Goal: Task Accomplishment & Management: Manage account settings

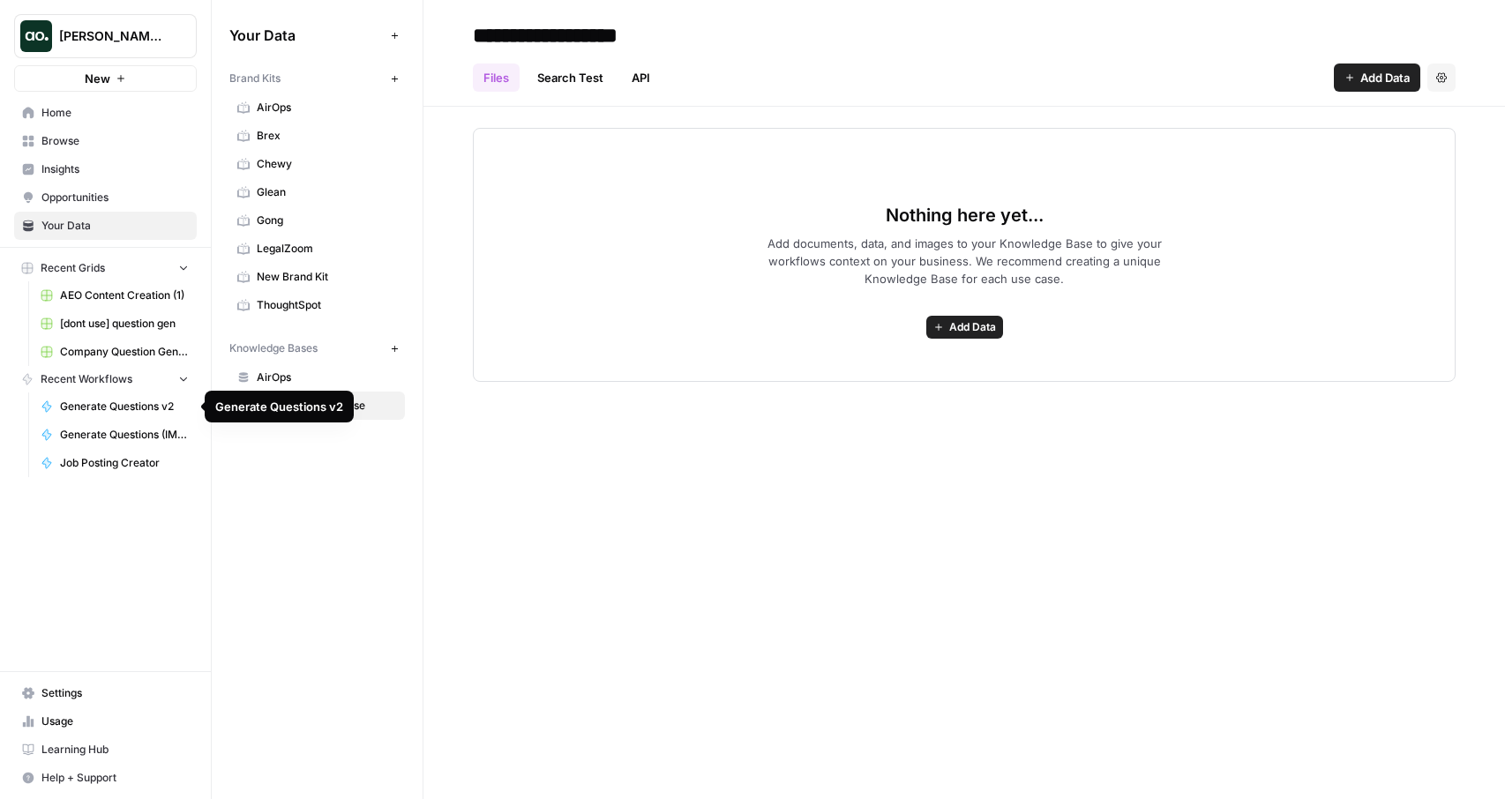
click at [116, 412] on span "Generate Questions v2" at bounding box center [124, 407] width 129 height 16
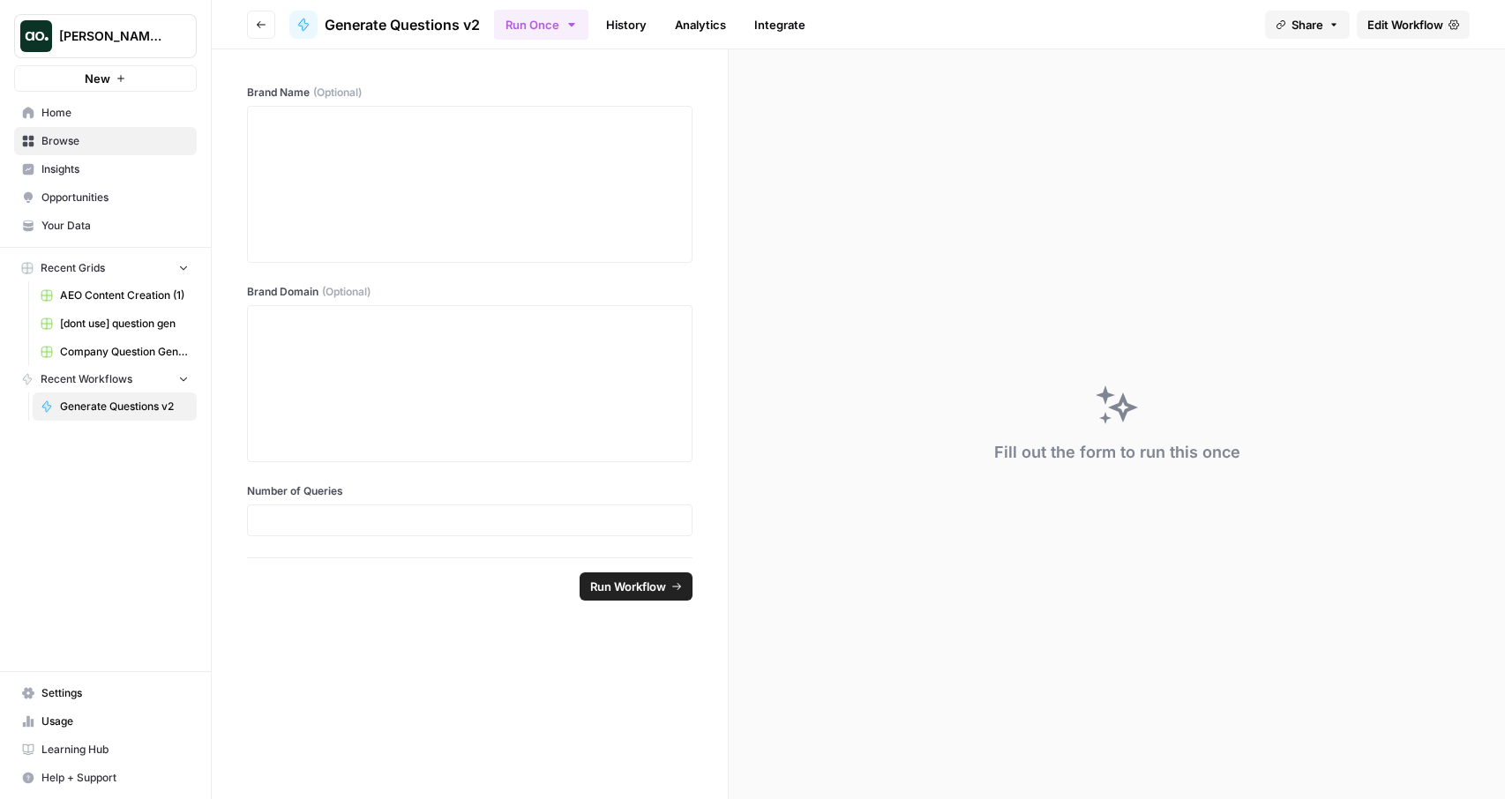
click at [1473, 19] on header "Go back Generate Questions v2 Run Once History Analytics Integrate Share Edit W…" at bounding box center [858, 24] width 1293 height 49
click at [1442, 26] on span "Edit Workflow" at bounding box center [1406, 25] width 76 height 18
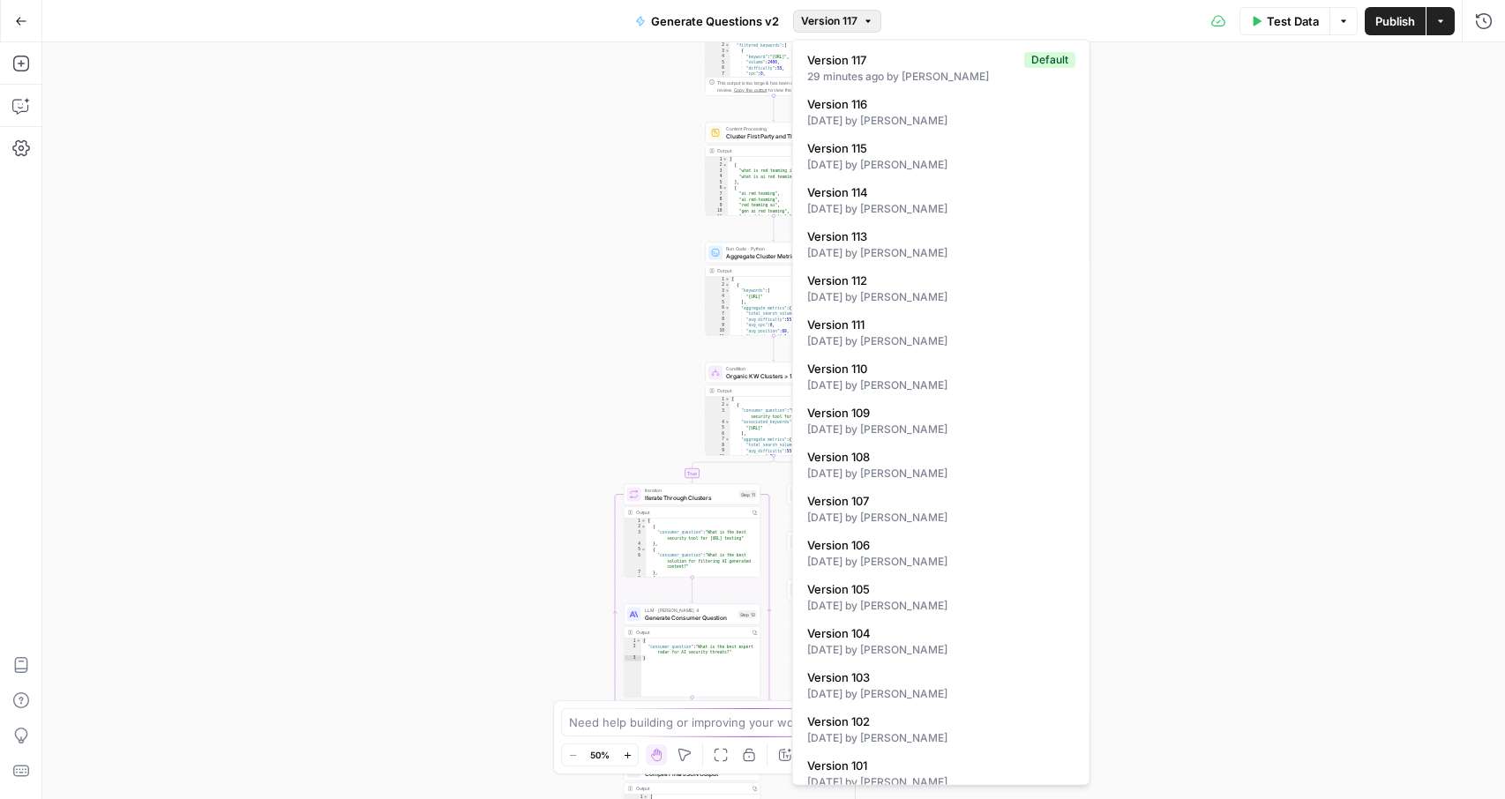
click at [854, 21] on span "Version 117" at bounding box center [829, 21] width 56 height 16
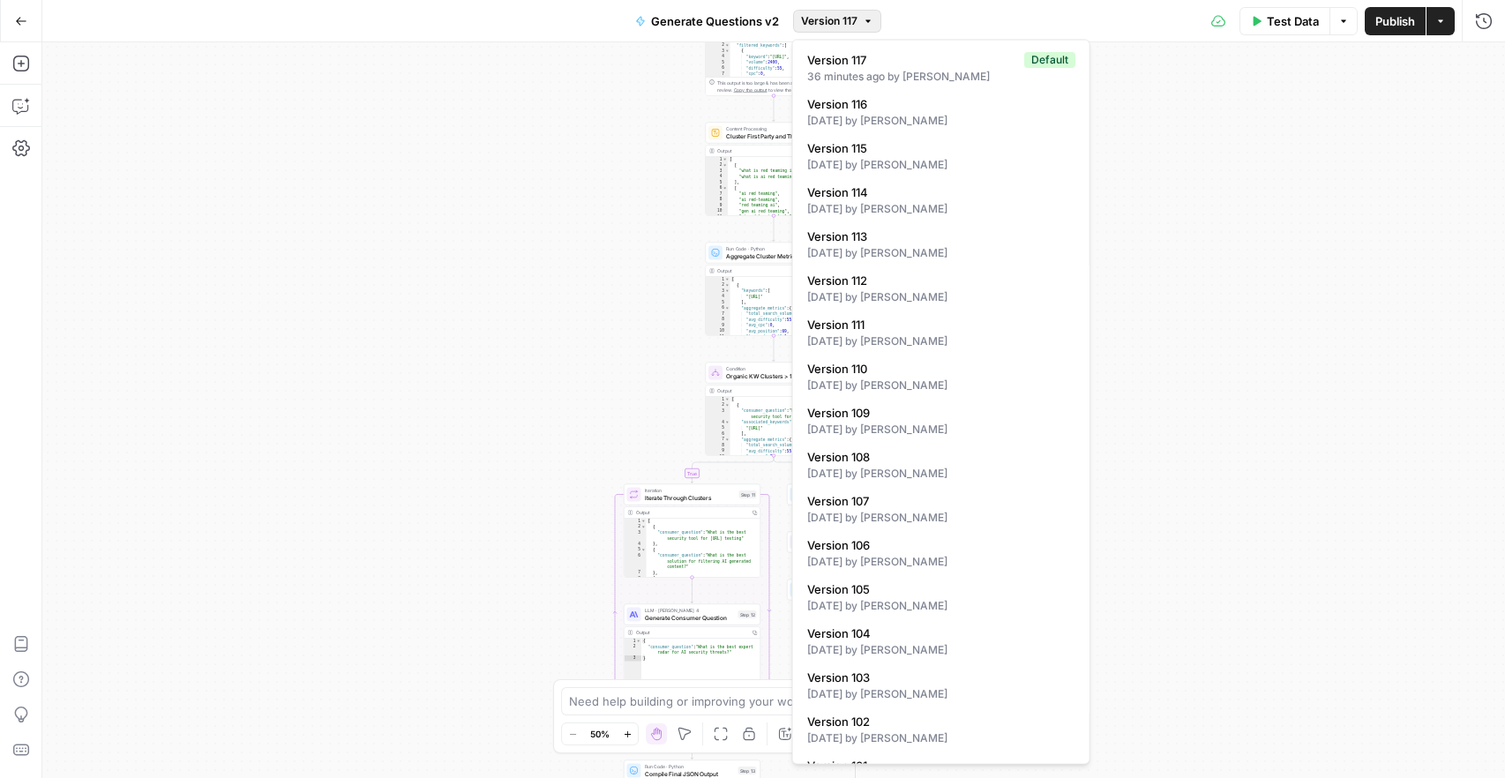
click at [415, 473] on div "true false Workflow Input Settings Inputs LLM · Deep Research (O4 Mini) Researc…" at bounding box center [773, 410] width 1463 height 736
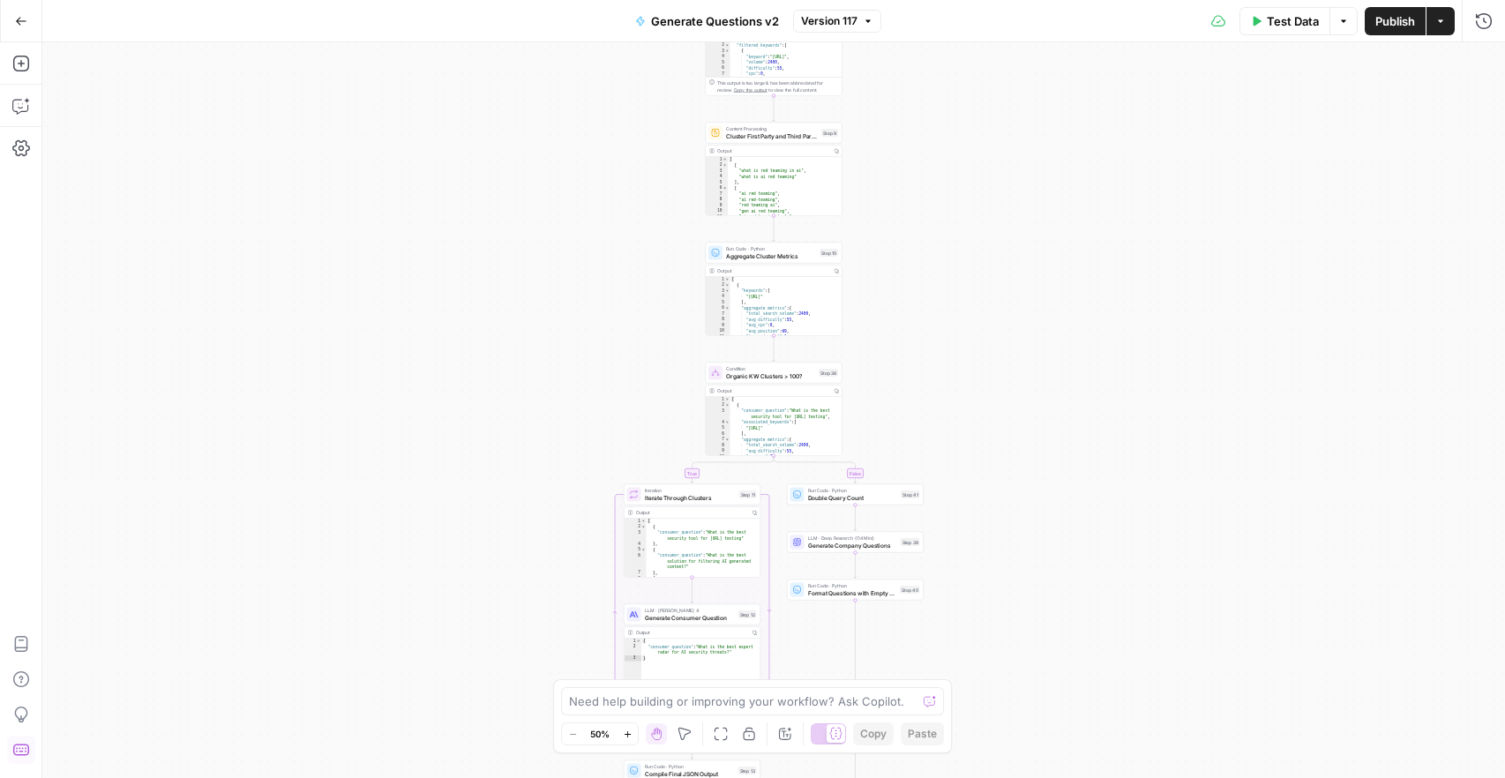
click at [22, 18] on icon "button" at bounding box center [21, 21] width 12 height 12
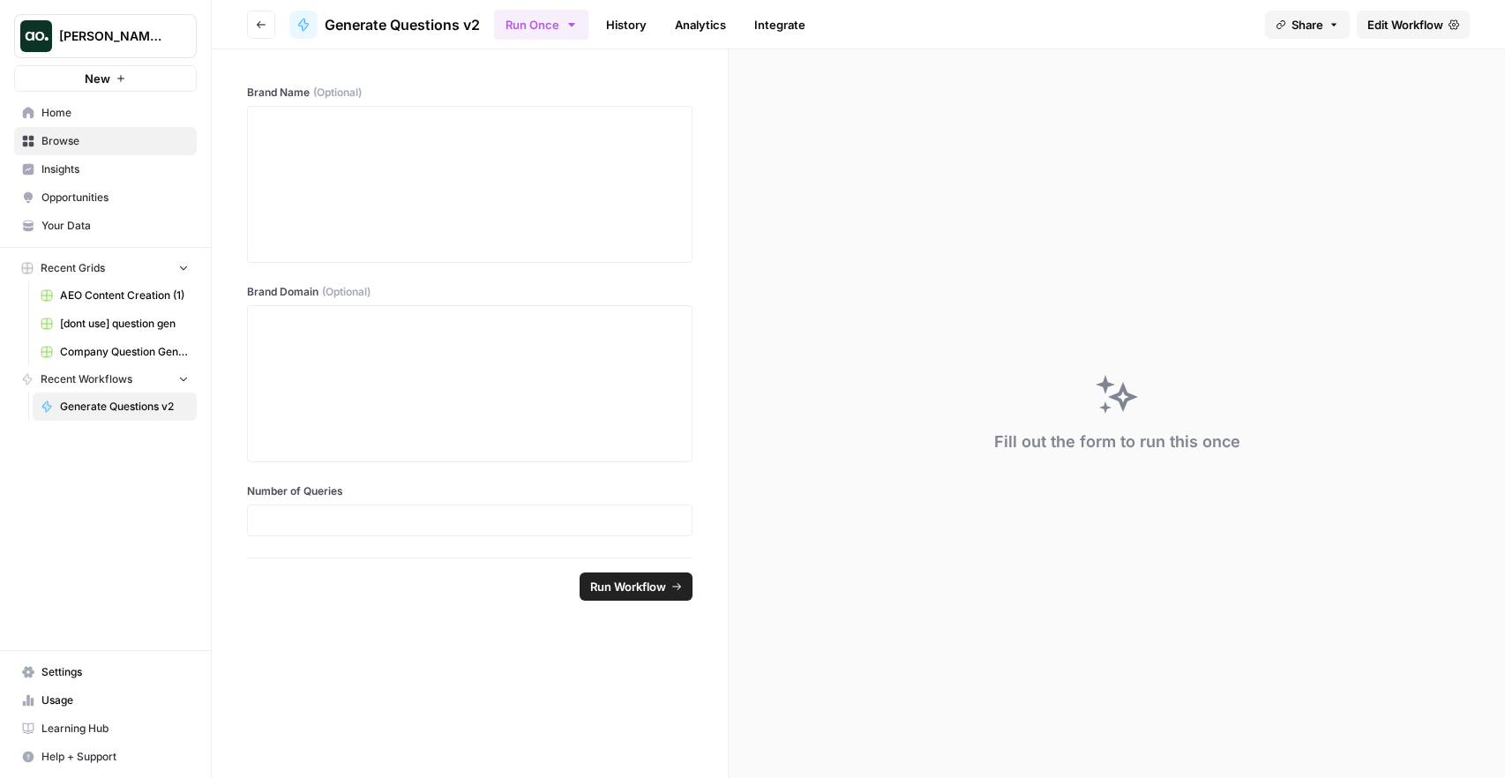
click at [119, 218] on span "Your Data" at bounding box center [114, 226] width 147 height 16
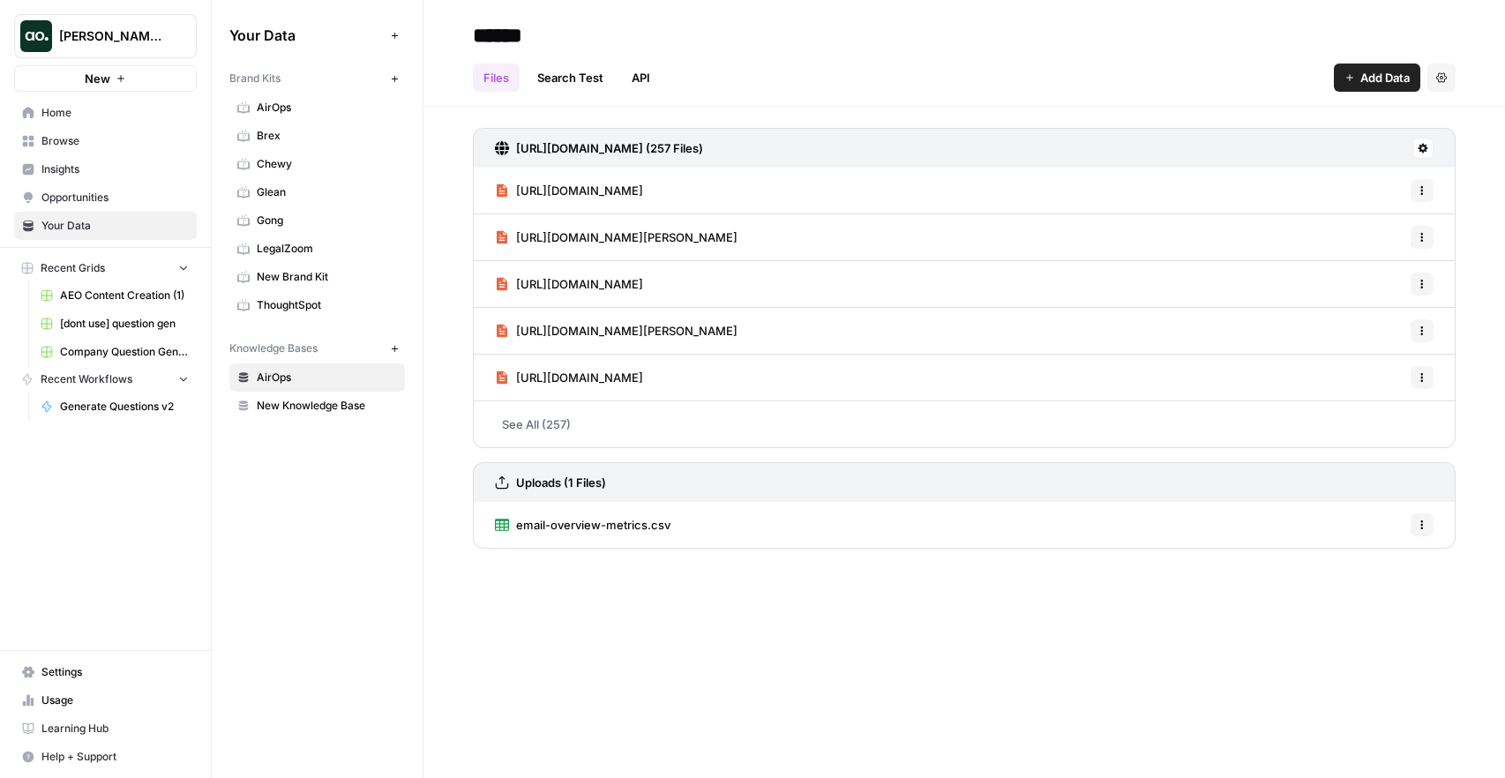
click at [1423, 192] on icon "button" at bounding box center [1422, 190] width 11 height 11
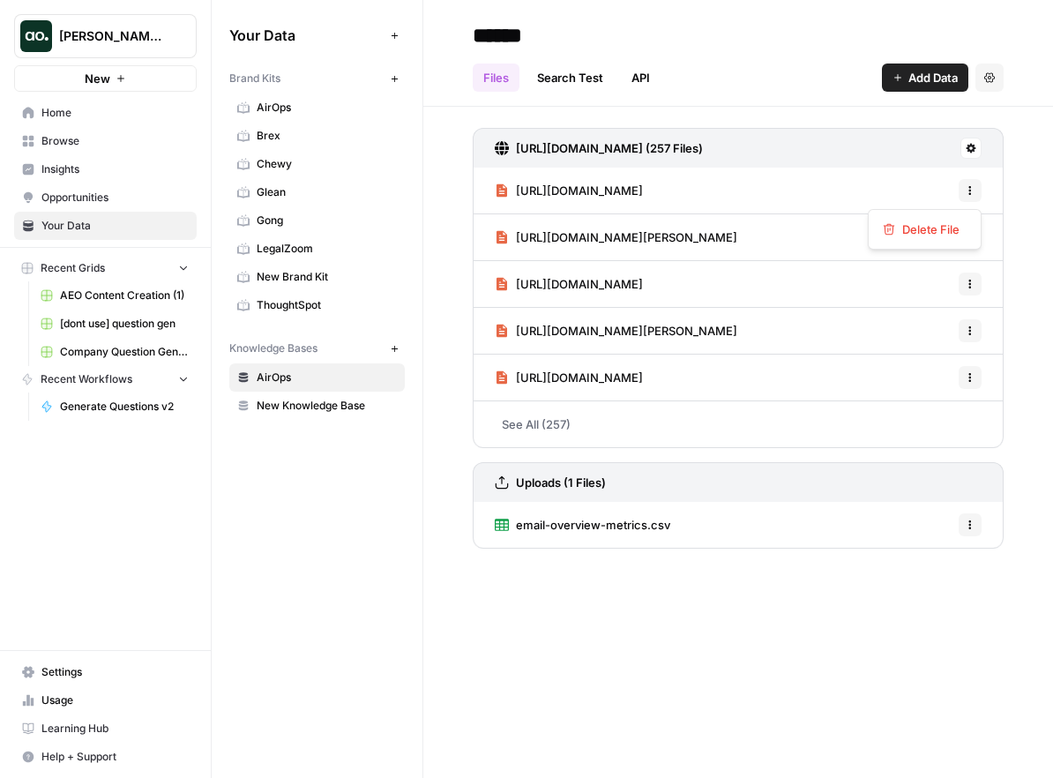
click at [75, 405] on span "Generate Questions v2" at bounding box center [124, 407] width 129 height 16
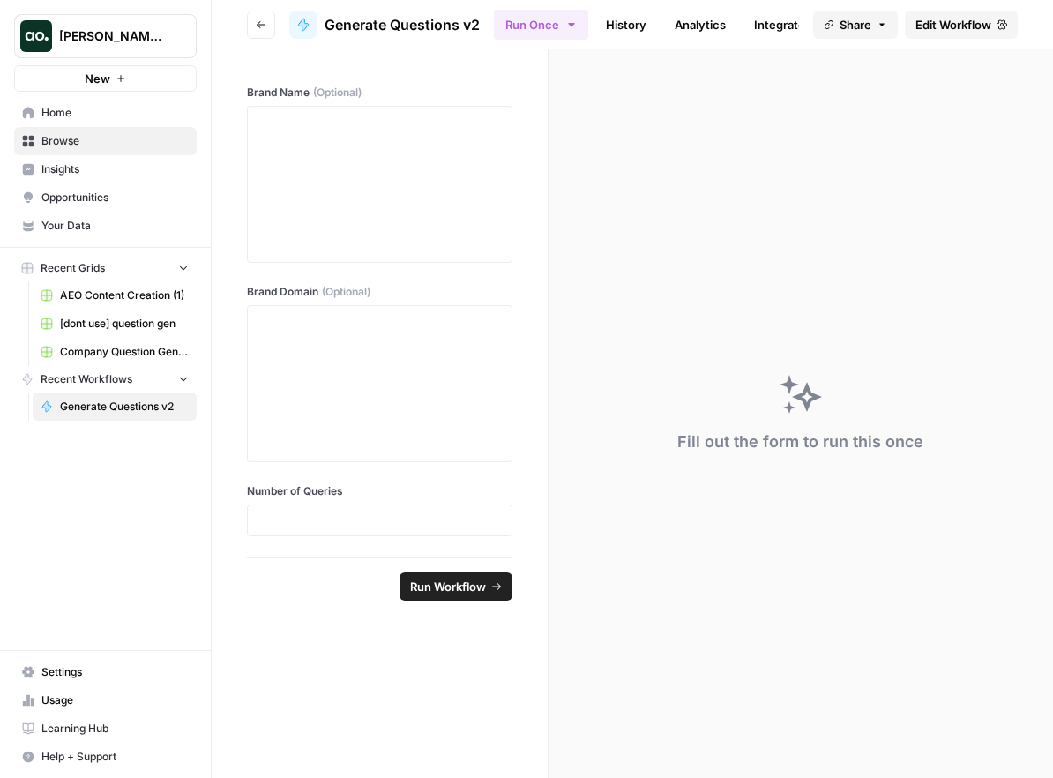
click at [935, 35] on link "Edit Workflow" at bounding box center [961, 25] width 113 height 28
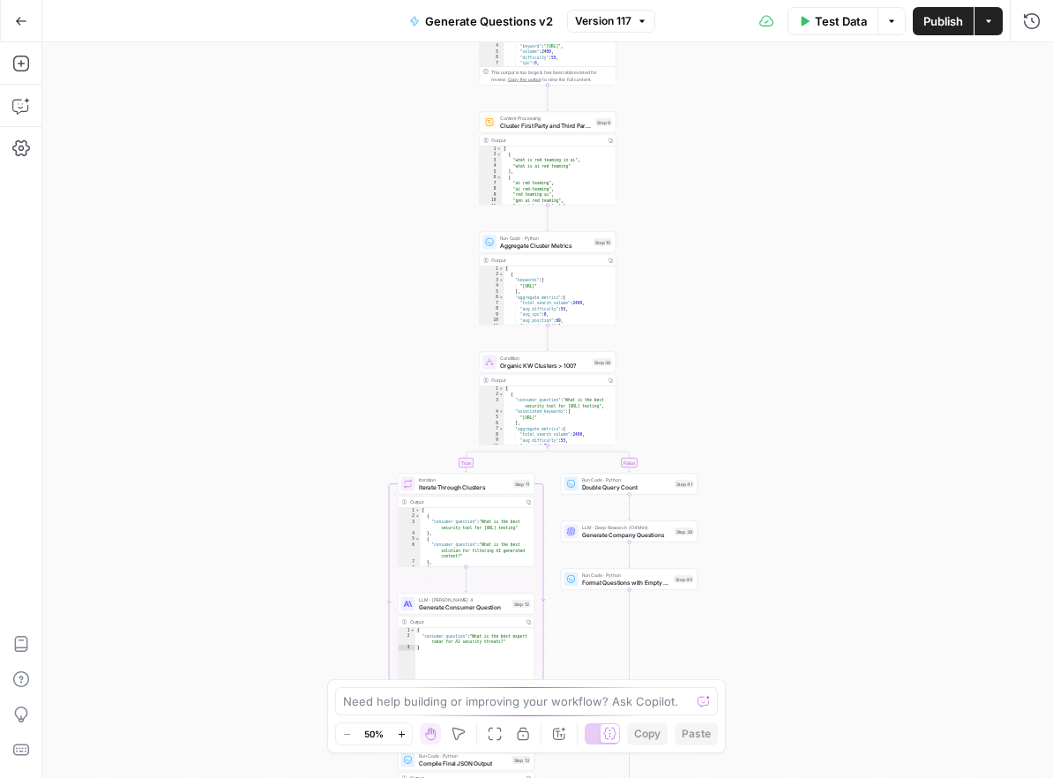
click at [646, 26] on button "Version 117" at bounding box center [611, 21] width 88 height 23
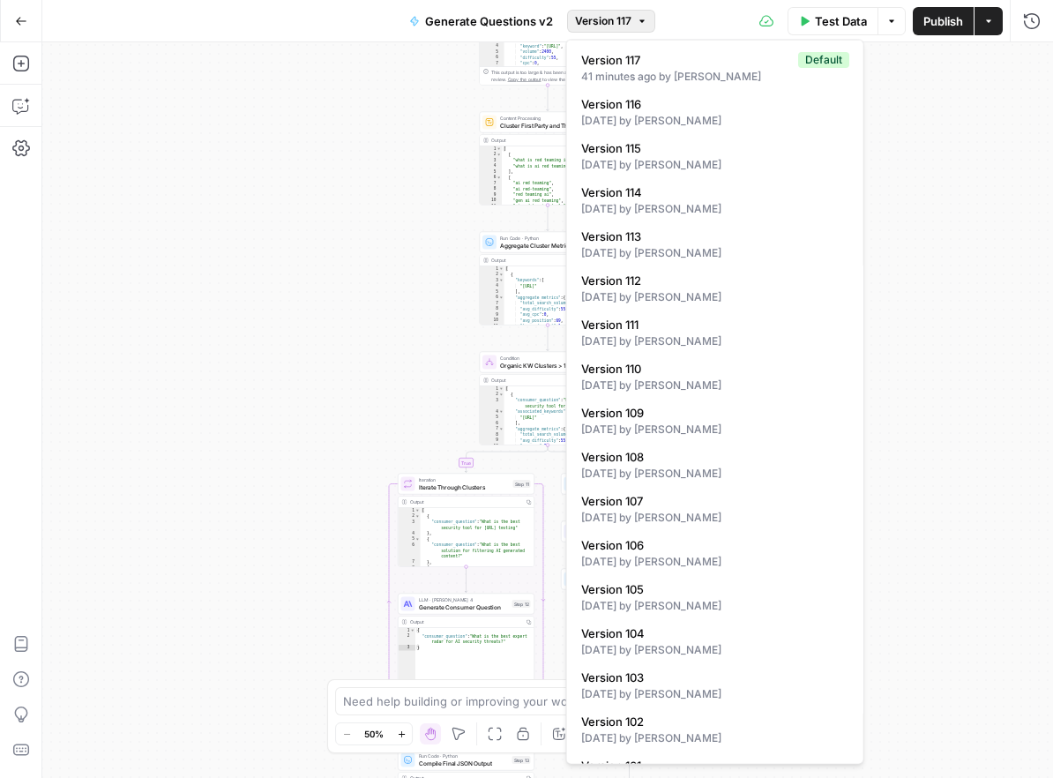
click at [925, 128] on div "true false Workflow Input Settings Inputs LLM · Deep Research (O4 Mini) Researc…" at bounding box center [547, 410] width 1011 height 736
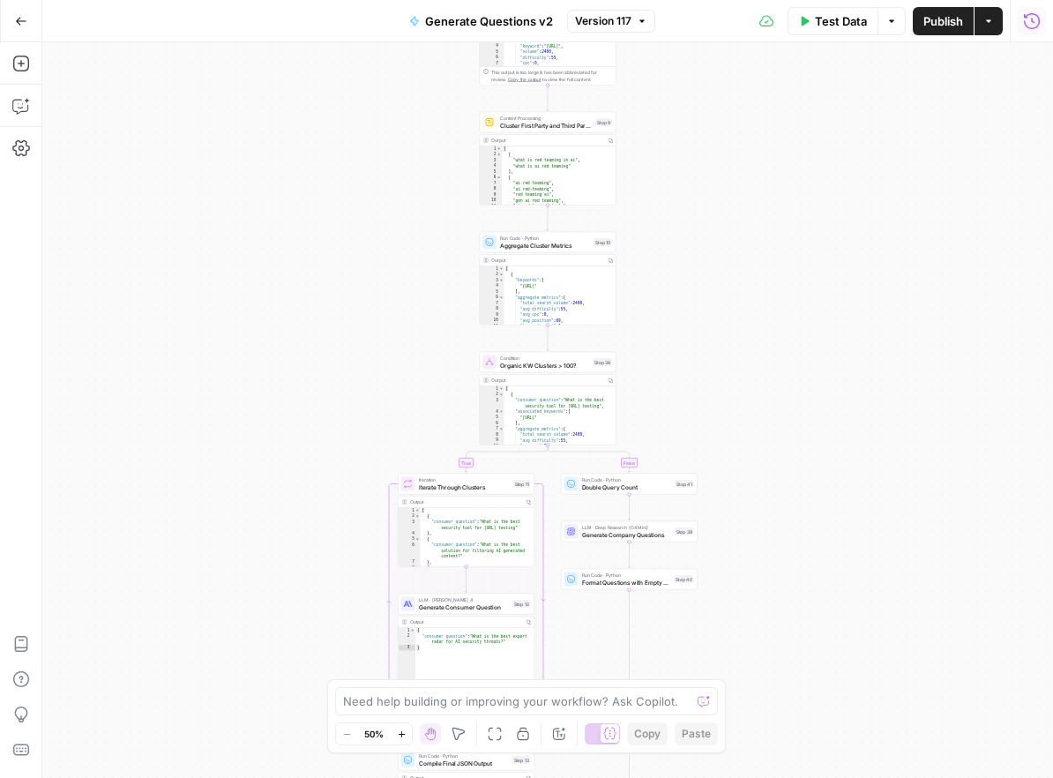
click at [1031, 19] on icon "button" at bounding box center [1032, 21] width 18 height 18
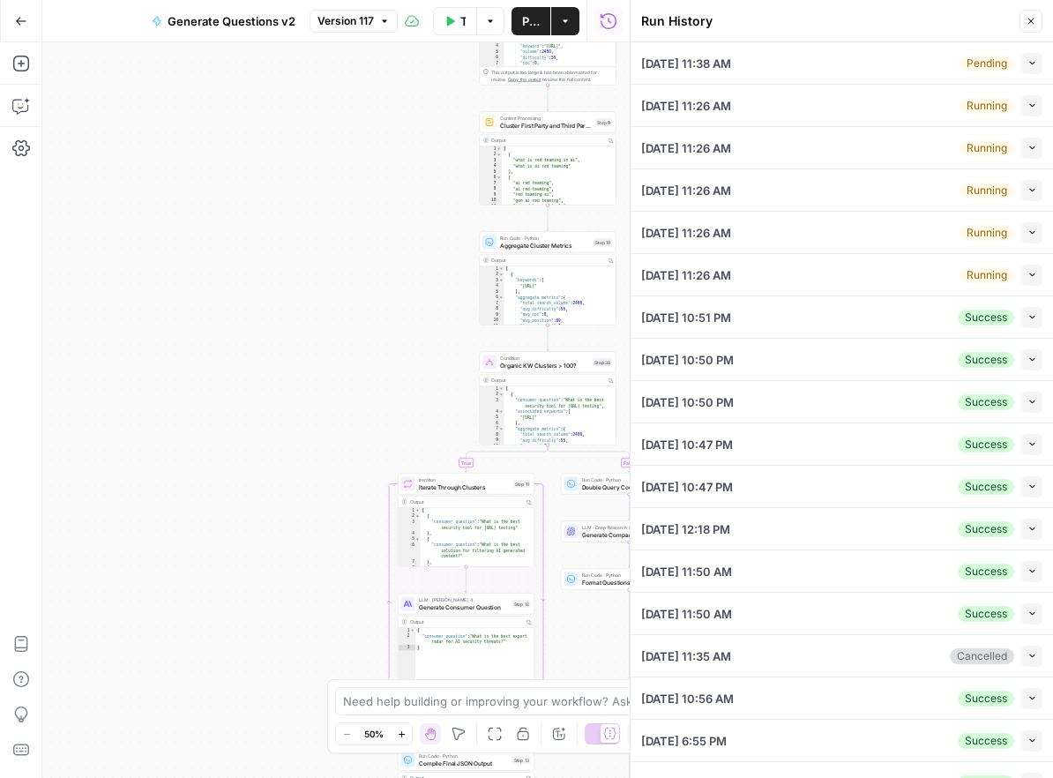
click at [1035, 71] on button "Collapse" at bounding box center [1032, 63] width 21 height 21
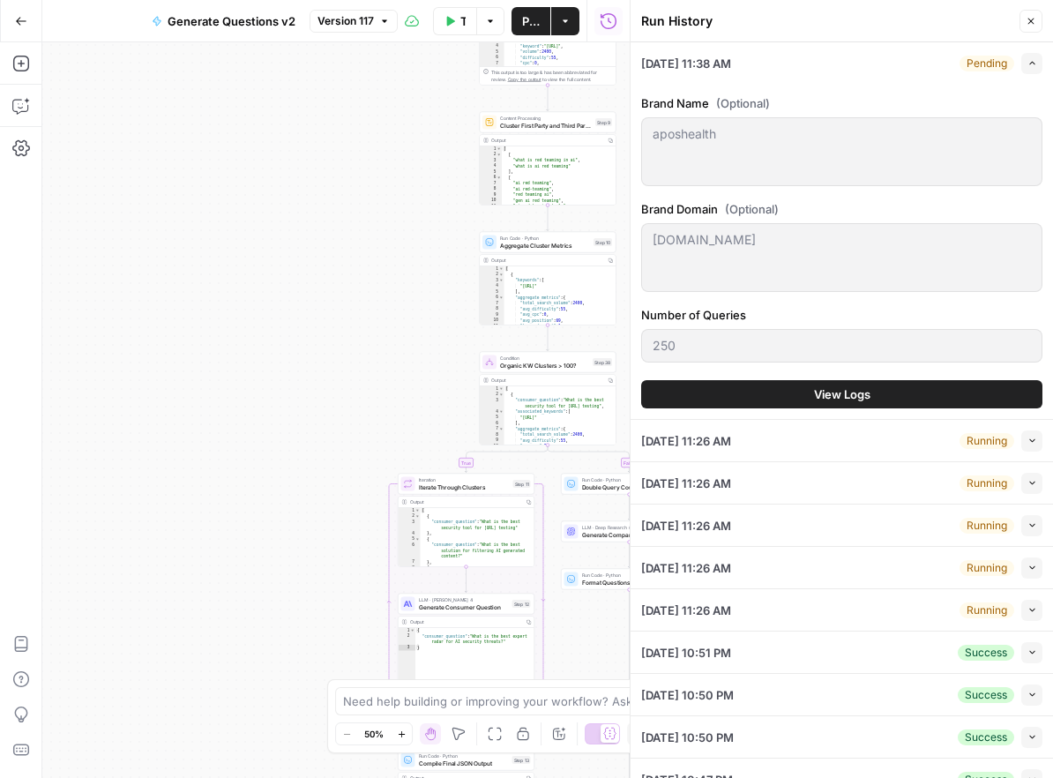
click at [1030, 64] on icon "button" at bounding box center [1032, 64] width 5 height 4
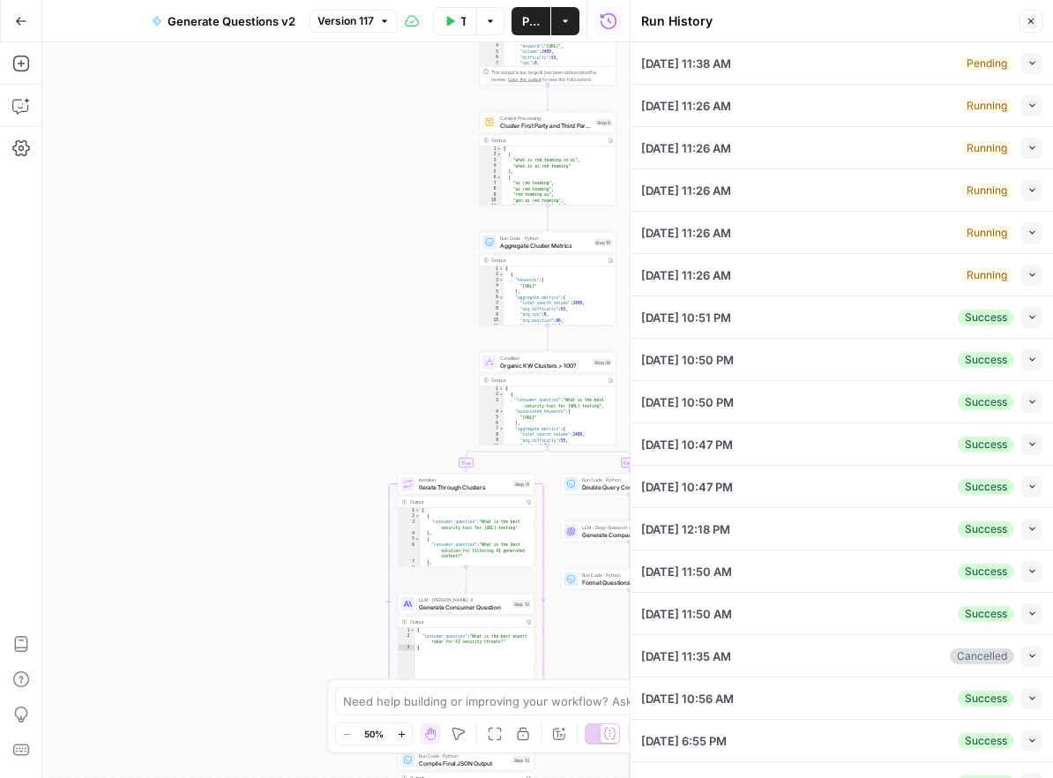
click at [1036, 66] on icon "button" at bounding box center [1033, 63] width 10 height 10
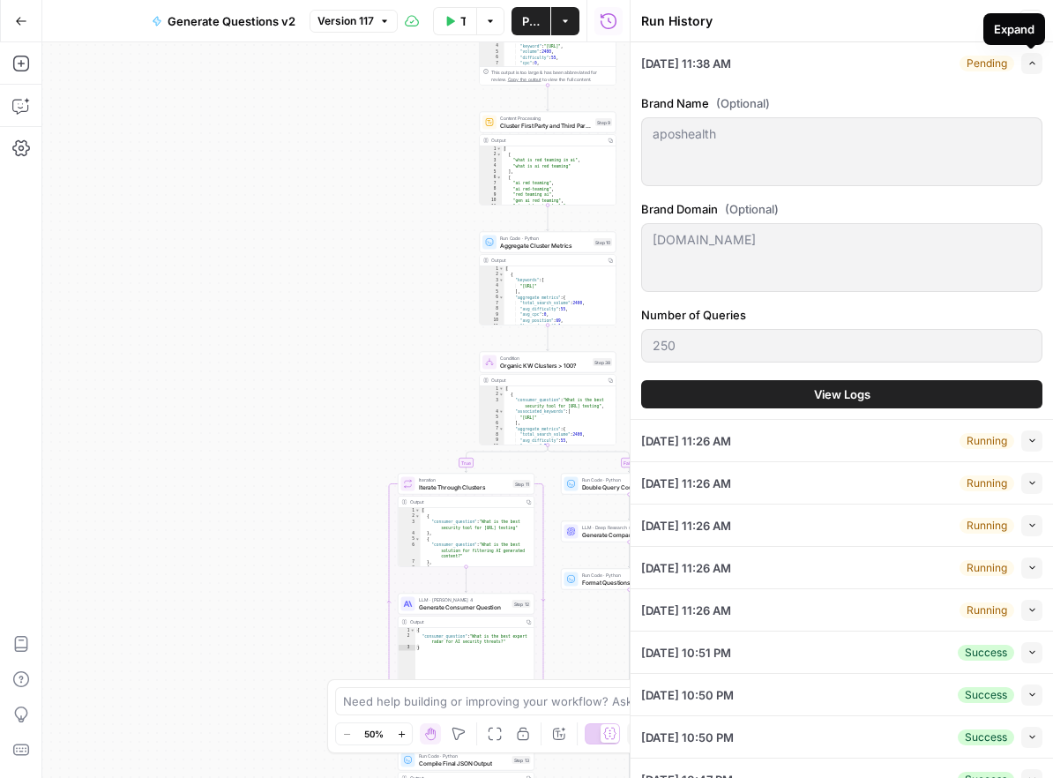
click at [1035, 66] on icon "button" at bounding box center [1033, 63] width 10 height 10
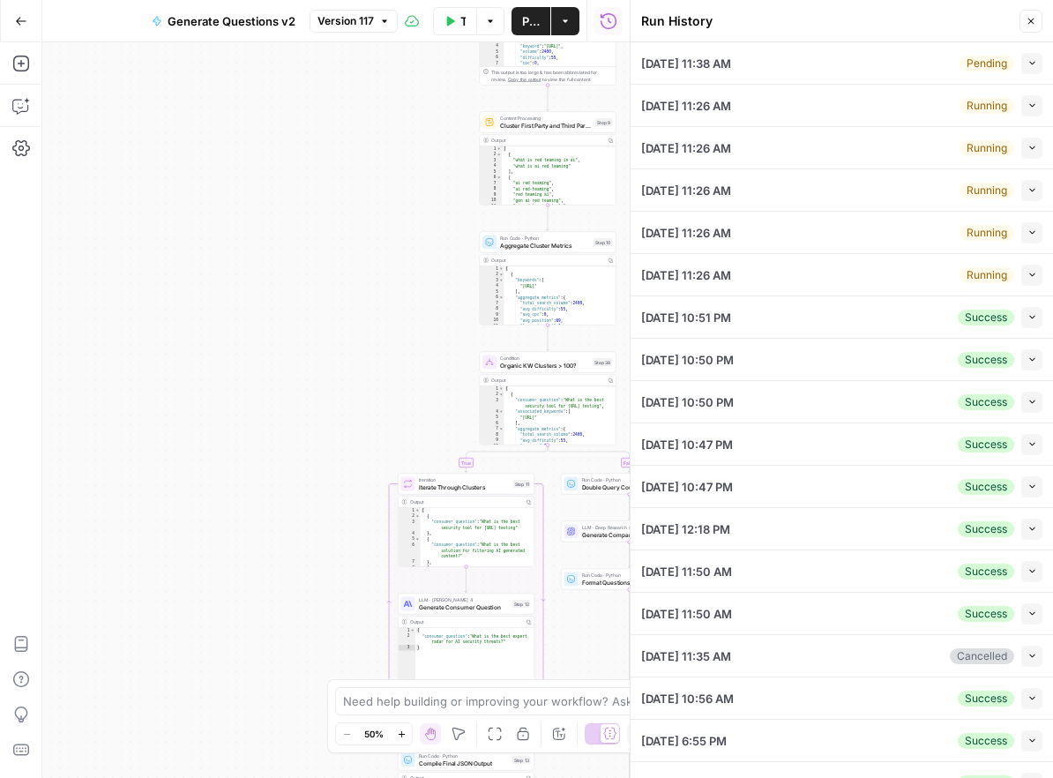
click at [1030, 16] on icon "button" at bounding box center [1031, 21] width 11 height 11
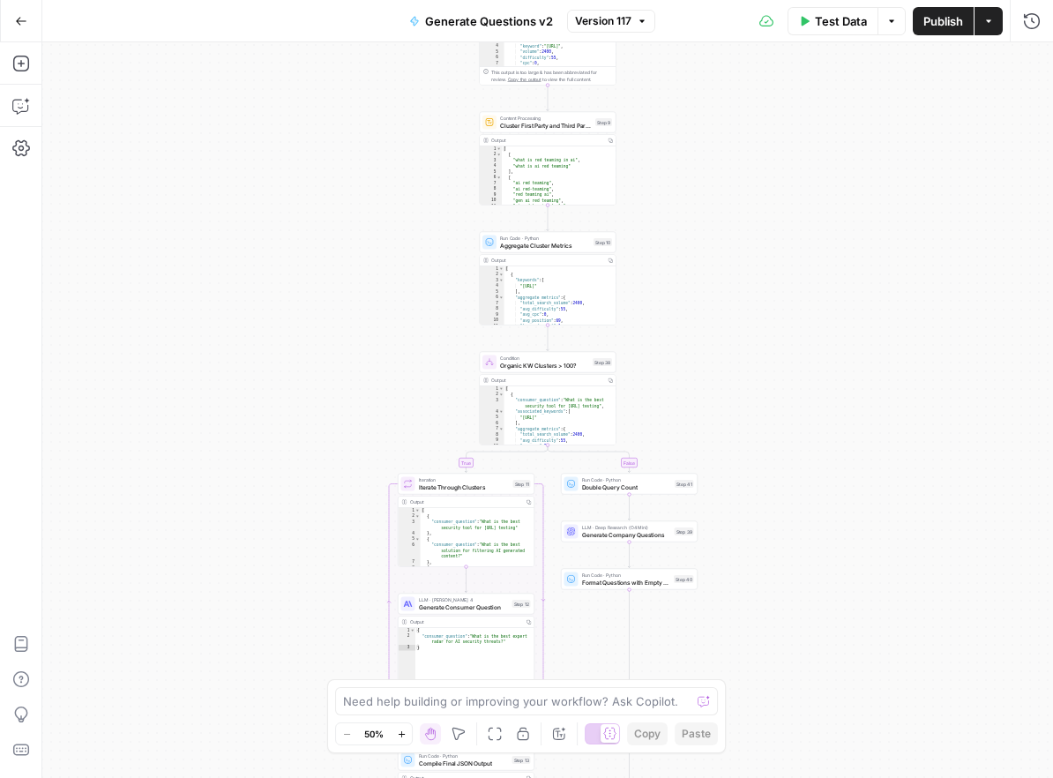
click at [663, 26] on div "Test Data Options Publish Actions Run History" at bounding box center [855, 20] width 399 height 41
click at [641, 26] on button "Version 117" at bounding box center [611, 21] width 88 height 23
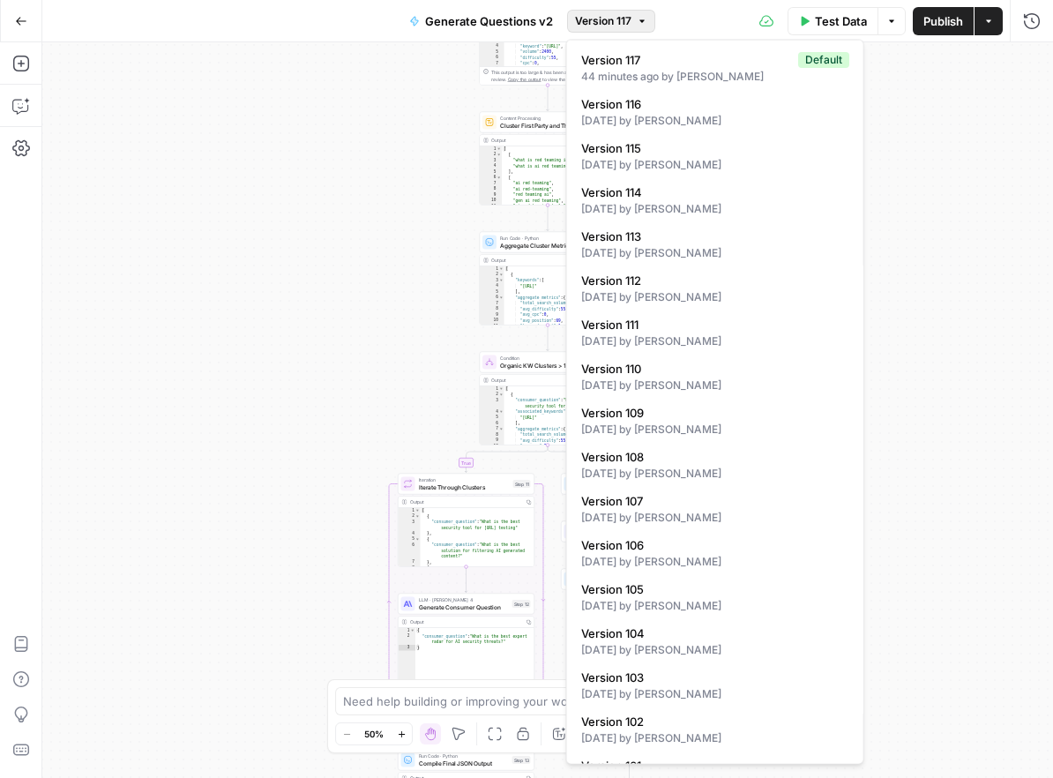
click at [691, 119] on div "[DATE] by [PERSON_NAME]" at bounding box center [715, 121] width 268 height 16
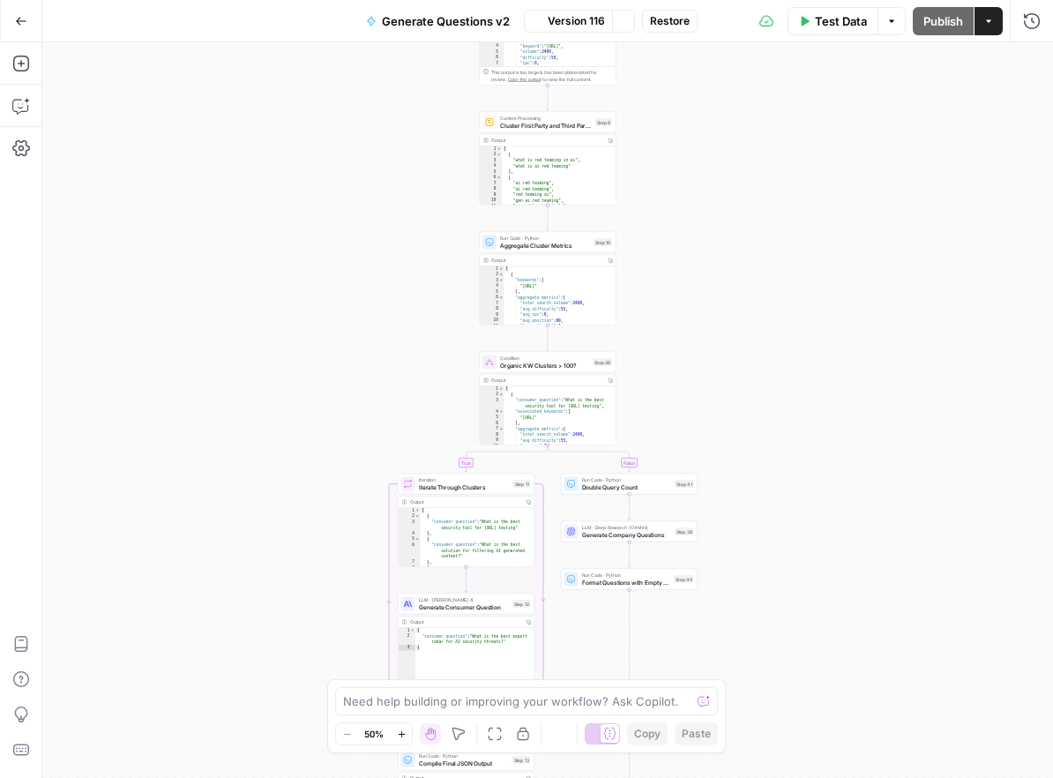
click at [691, 119] on div "true false Workflow Input Settings Inputs LLM · Deep Research (O4 Mini) Researc…" at bounding box center [547, 410] width 1011 height 736
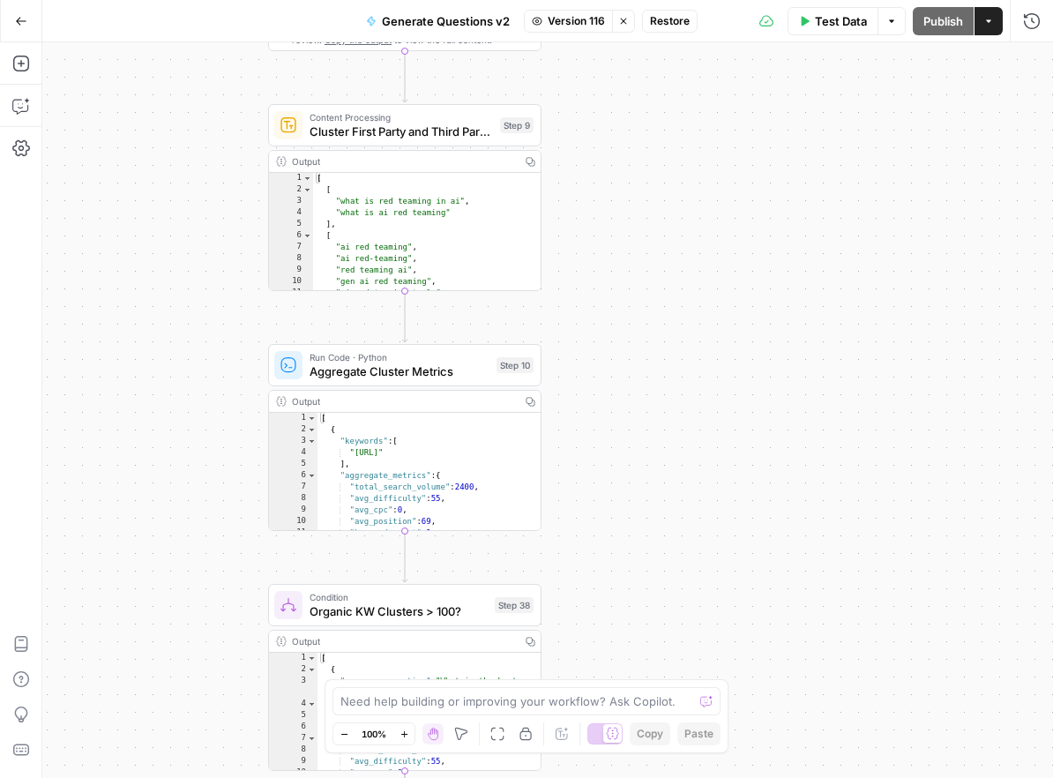
click at [601, 19] on span "Version 116" at bounding box center [576, 21] width 57 height 16
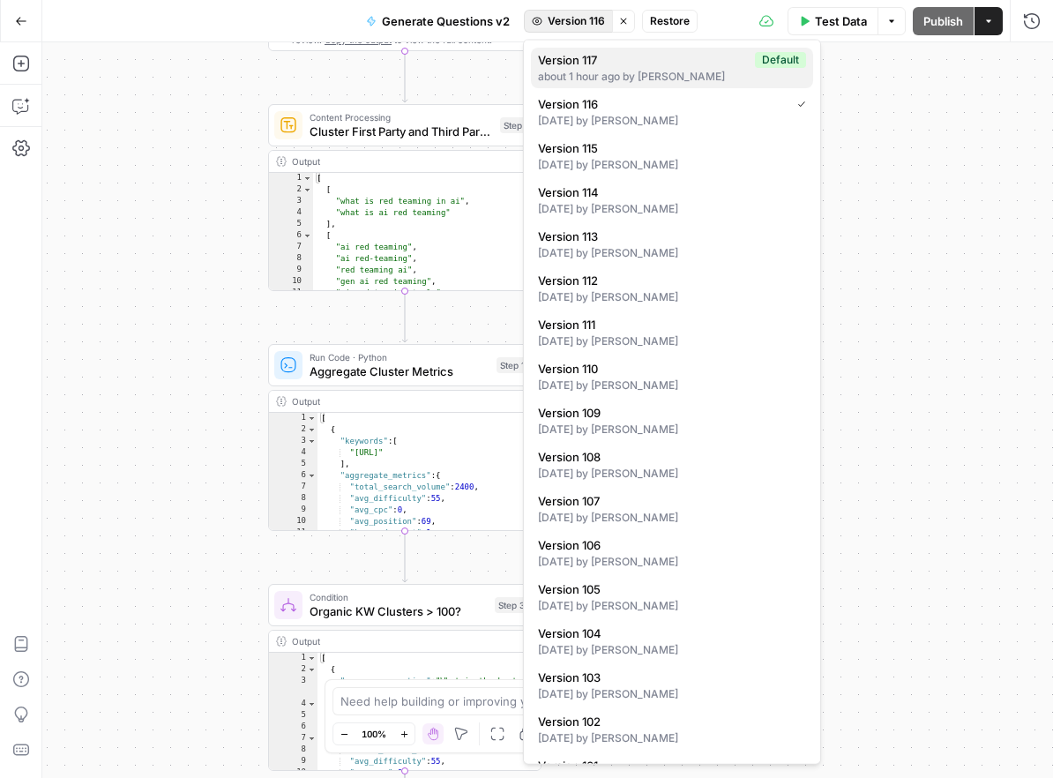
click at [605, 62] on span "Version 117" at bounding box center [643, 60] width 210 height 18
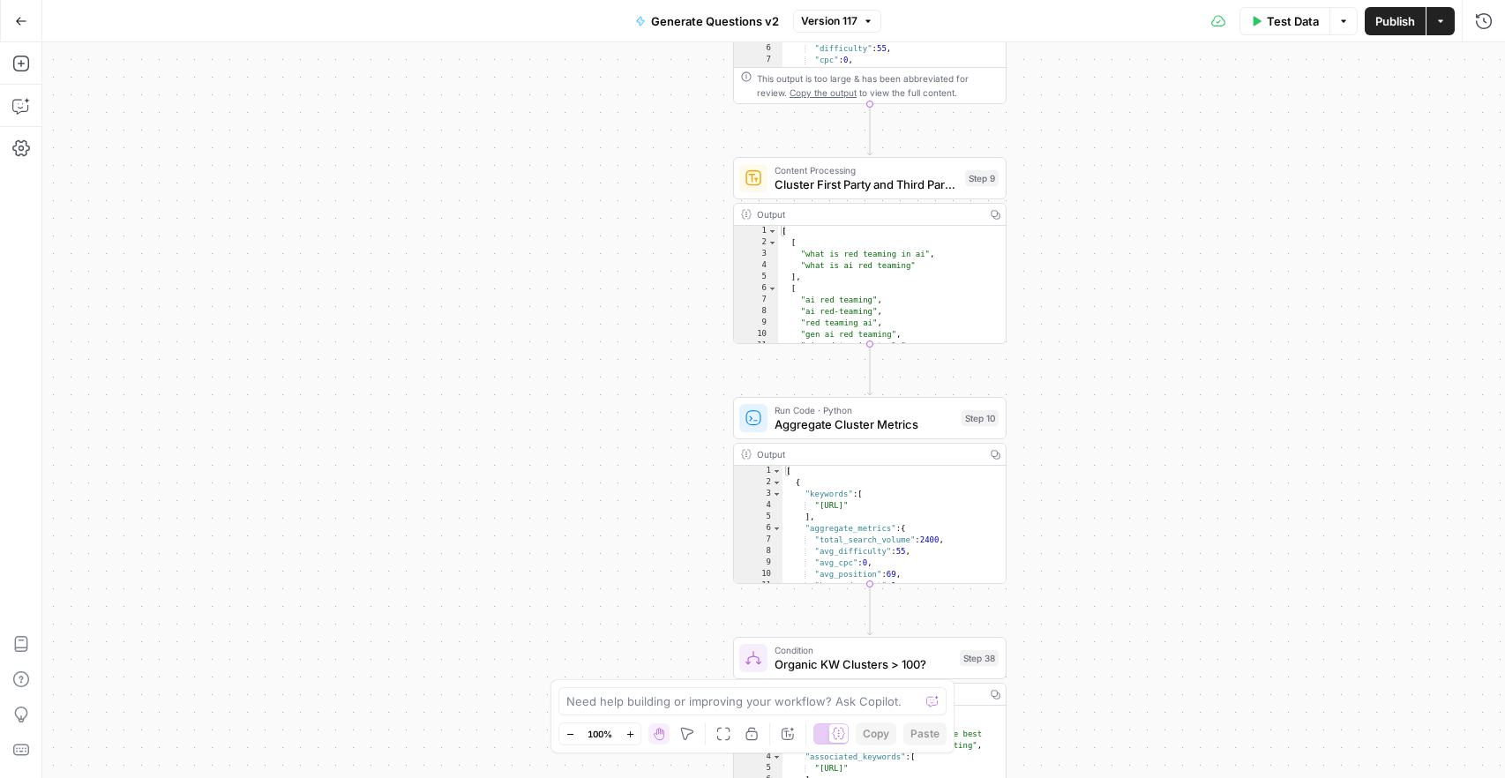
drag, startPoint x: 658, startPoint y: 429, endPoint x: 1047, endPoint y: 373, distance: 393.1
click at [1121, 482] on div "true false Workflow Input Settings Inputs LLM · Deep Research (O4 Mini) Researc…" at bounding box center [773, 410] width 1463 height 736
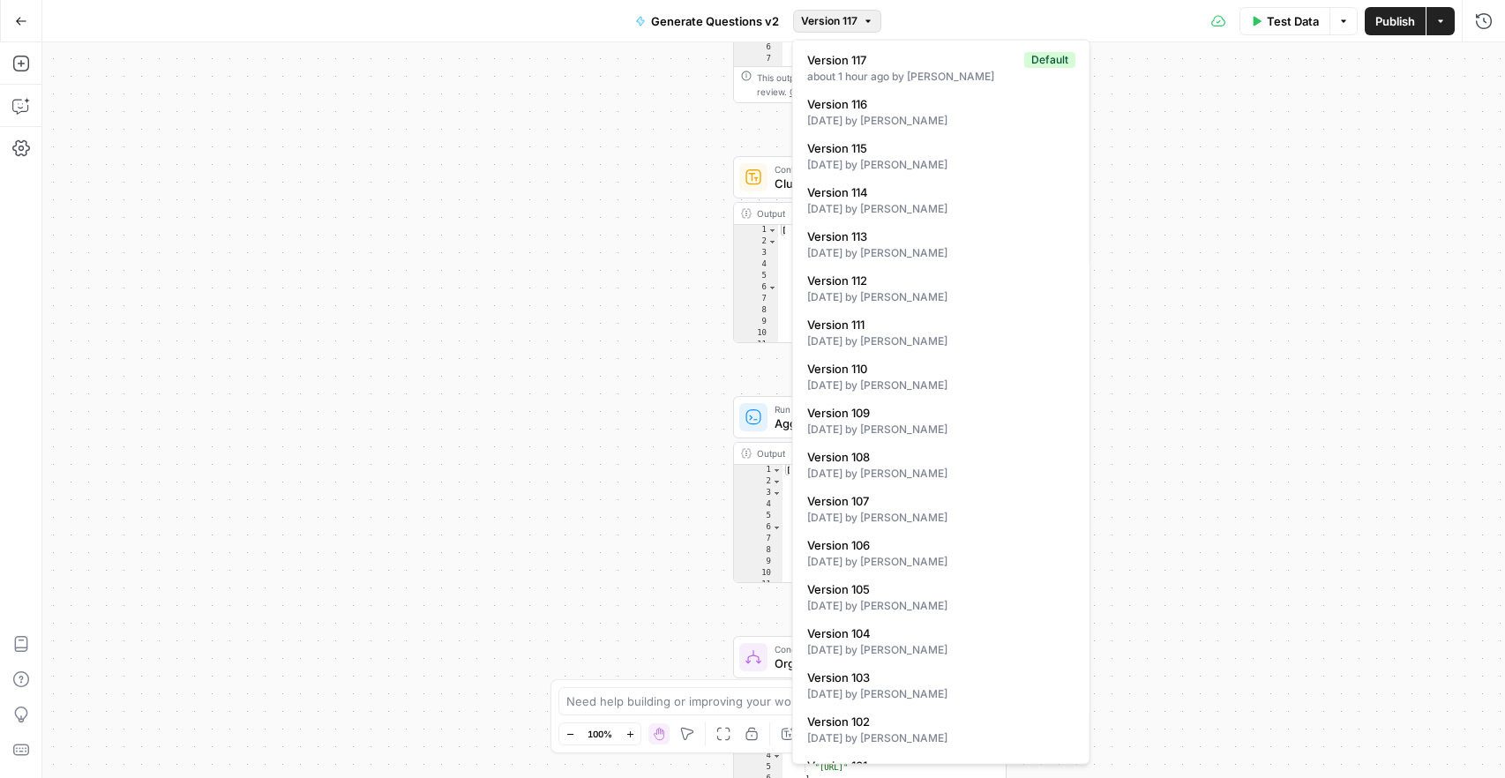
click at [851, 16] on span "Version 117" at bounding box center [829, 21] width 56 height 16
click at [871, 62] on span "Version 117" at bounding box center [912, 60] width 210 height 18
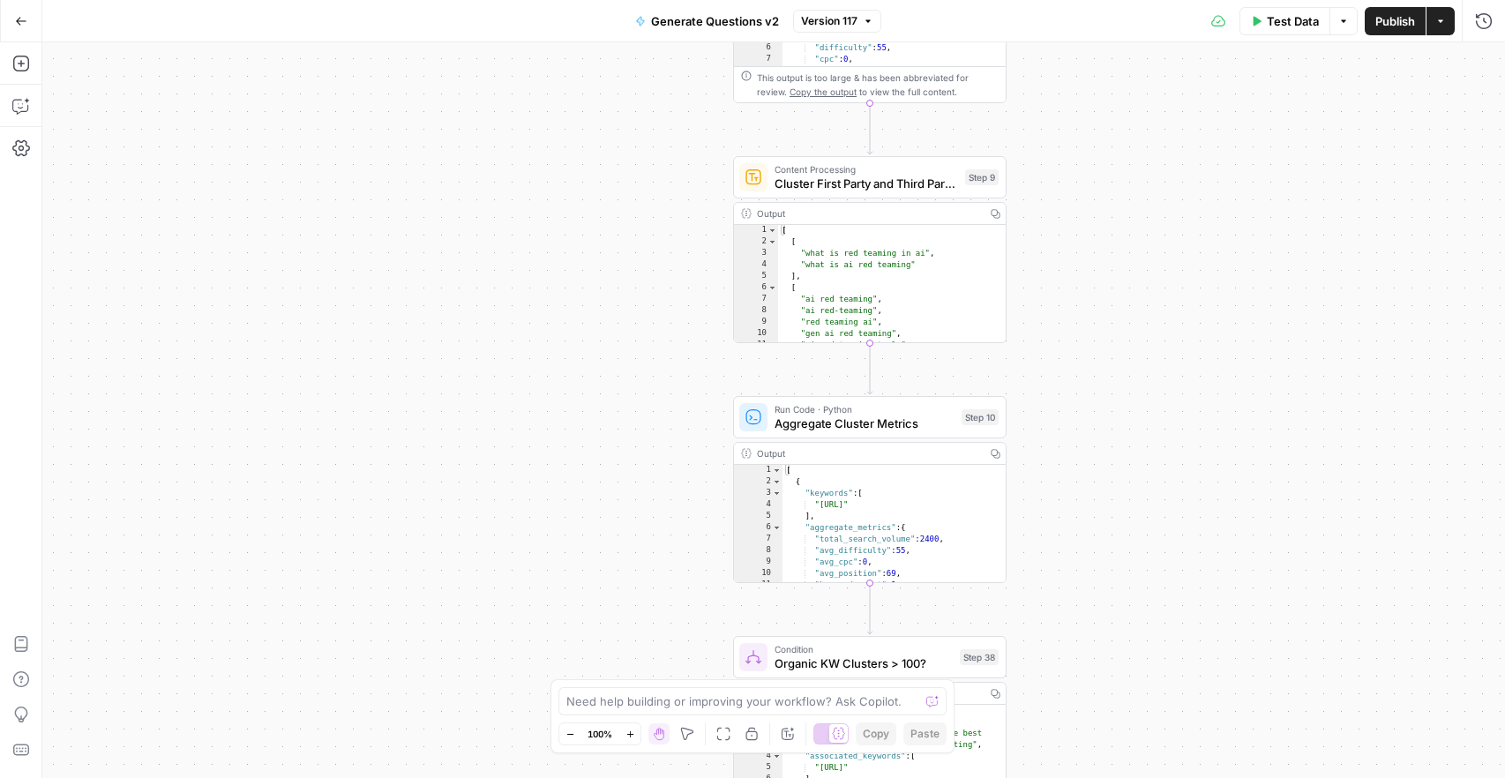
click at [859, 22] on button "Version 117" at bounding box center [837, 21] width 88 height 23
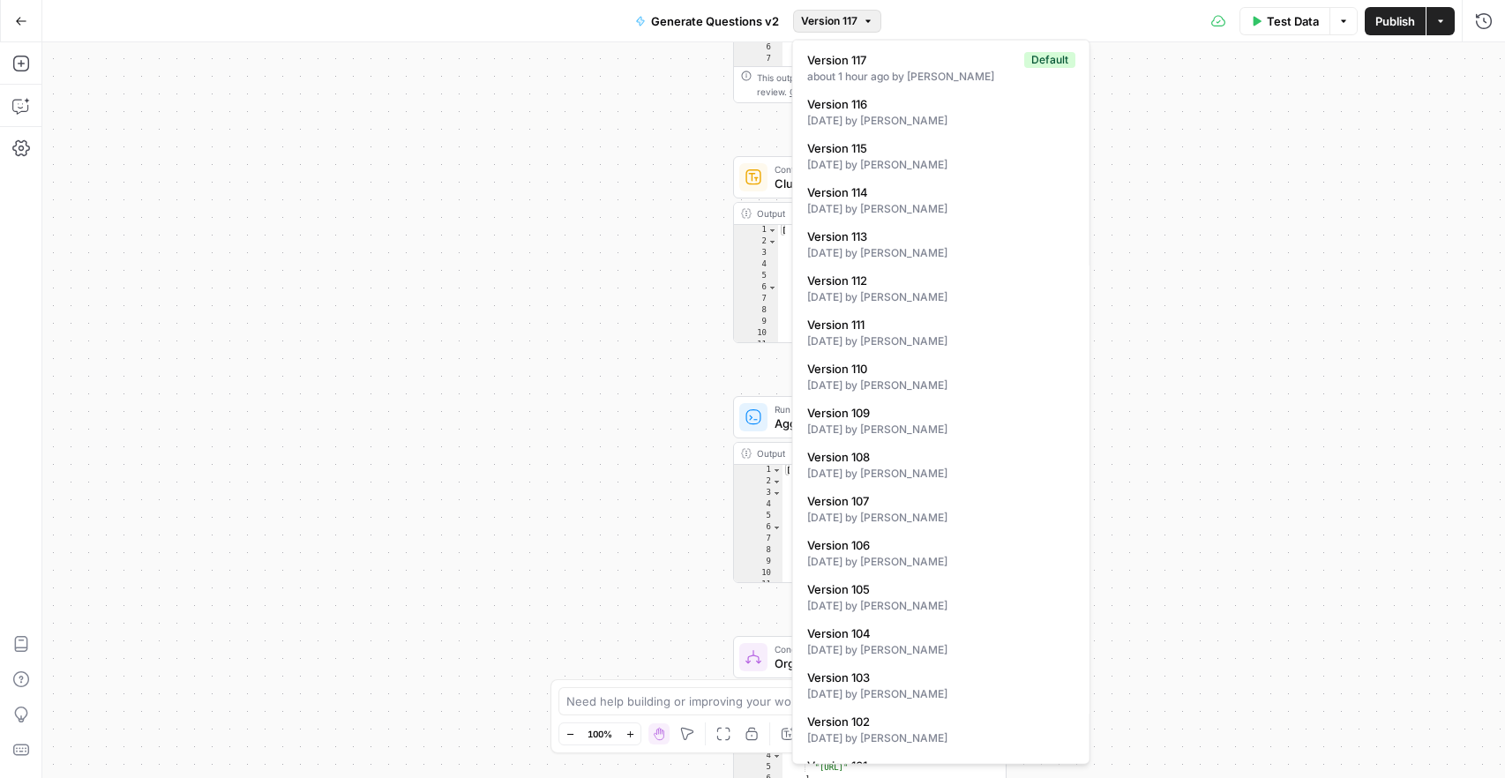
click at [731, 18] on span "Generate Questions v2" at bounding box center [715, 21] width 128 height 18
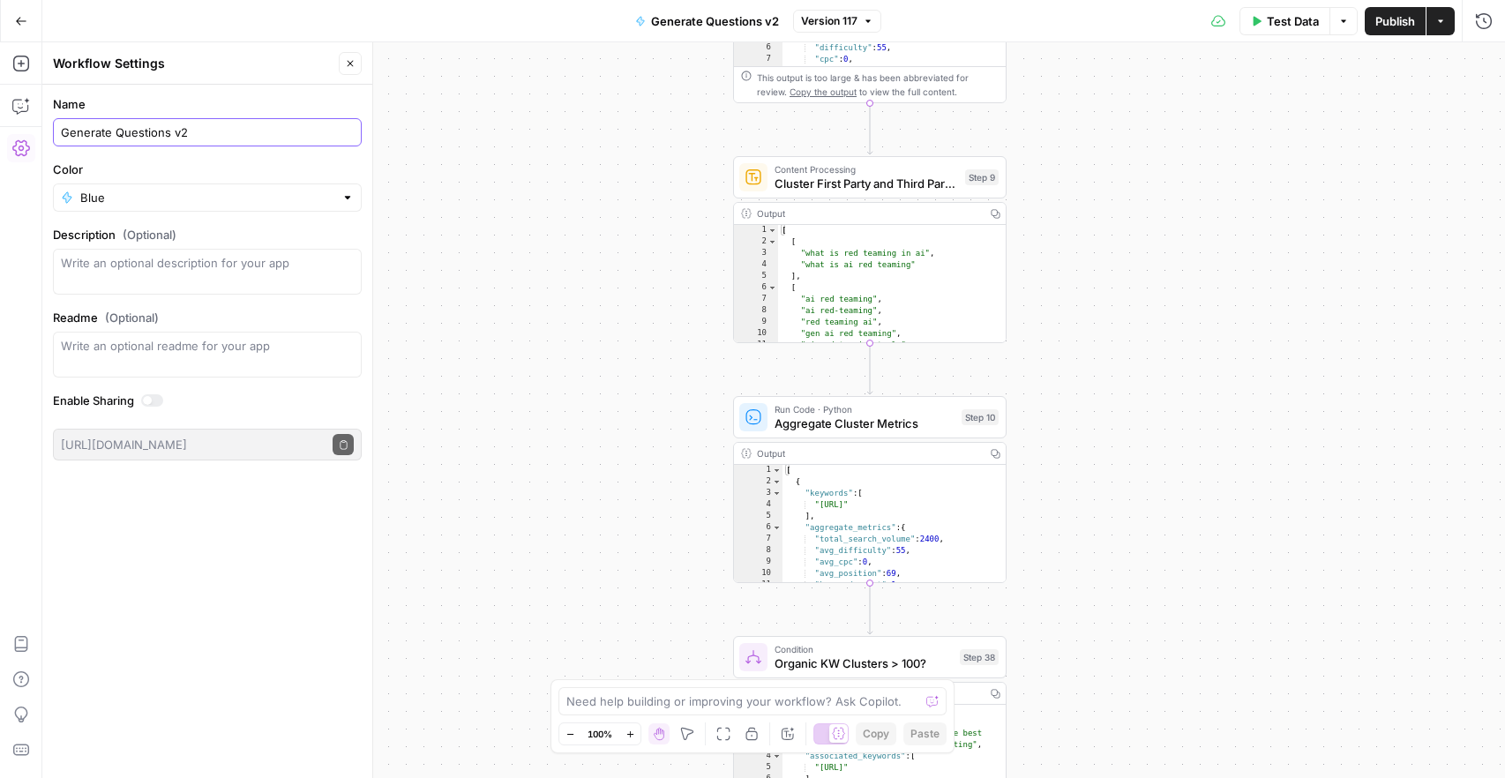
click at [206, 137] on input "Generate Questions v2" at bounding box center [207, 133] width 293 height 18
click at [191, 269] on textarea "Description (Optional)" at bounding box center [207, 271] width 293 height 35
click at [201, 271] on textarea "ff" at bounding box center [207, 271] width 293 height 35
paste textarea "ff"
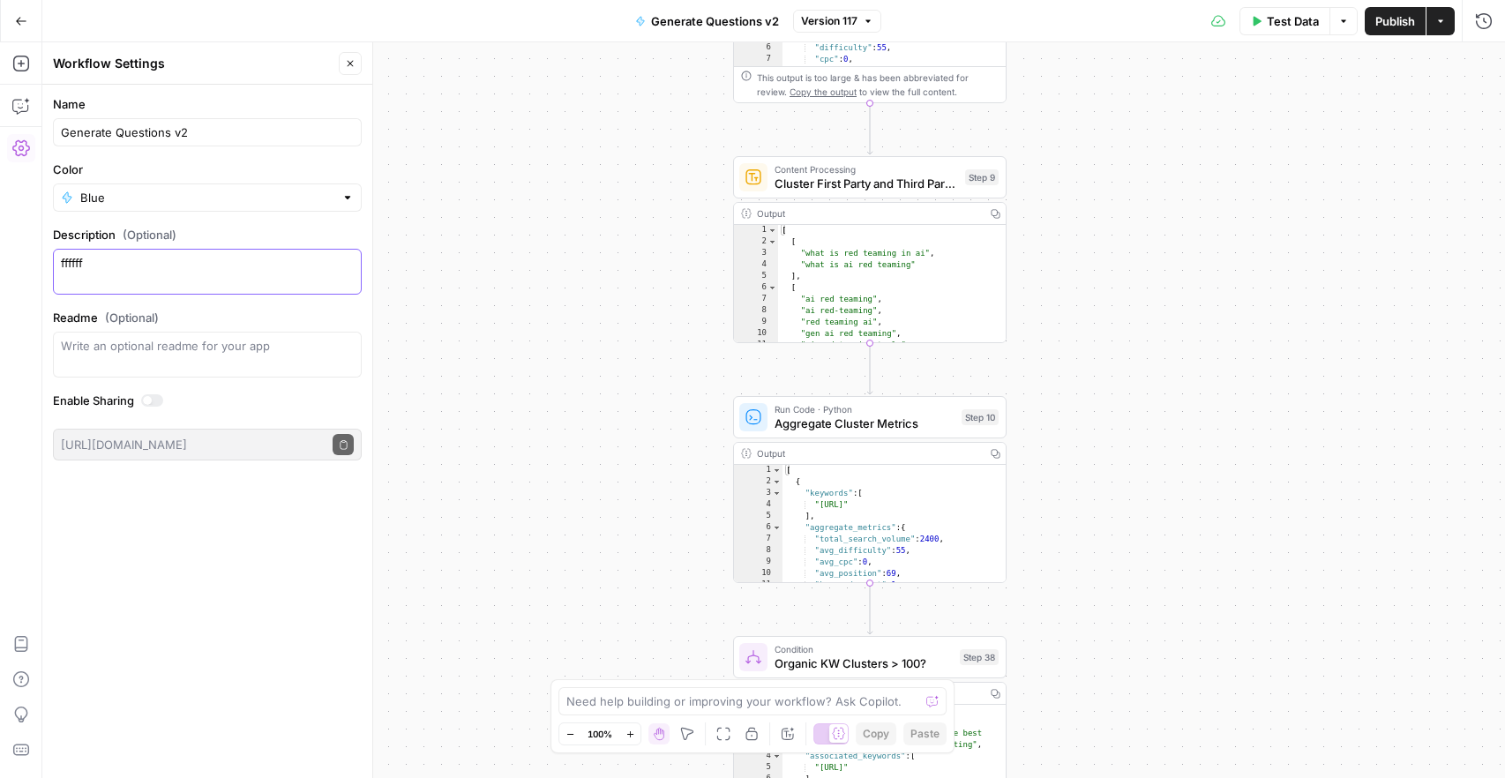
paste textarea "ff"
drag, startPoint x: 201, startPoint y: 271, endPoint x: 4, endPoint y: 255, distance: 198.3
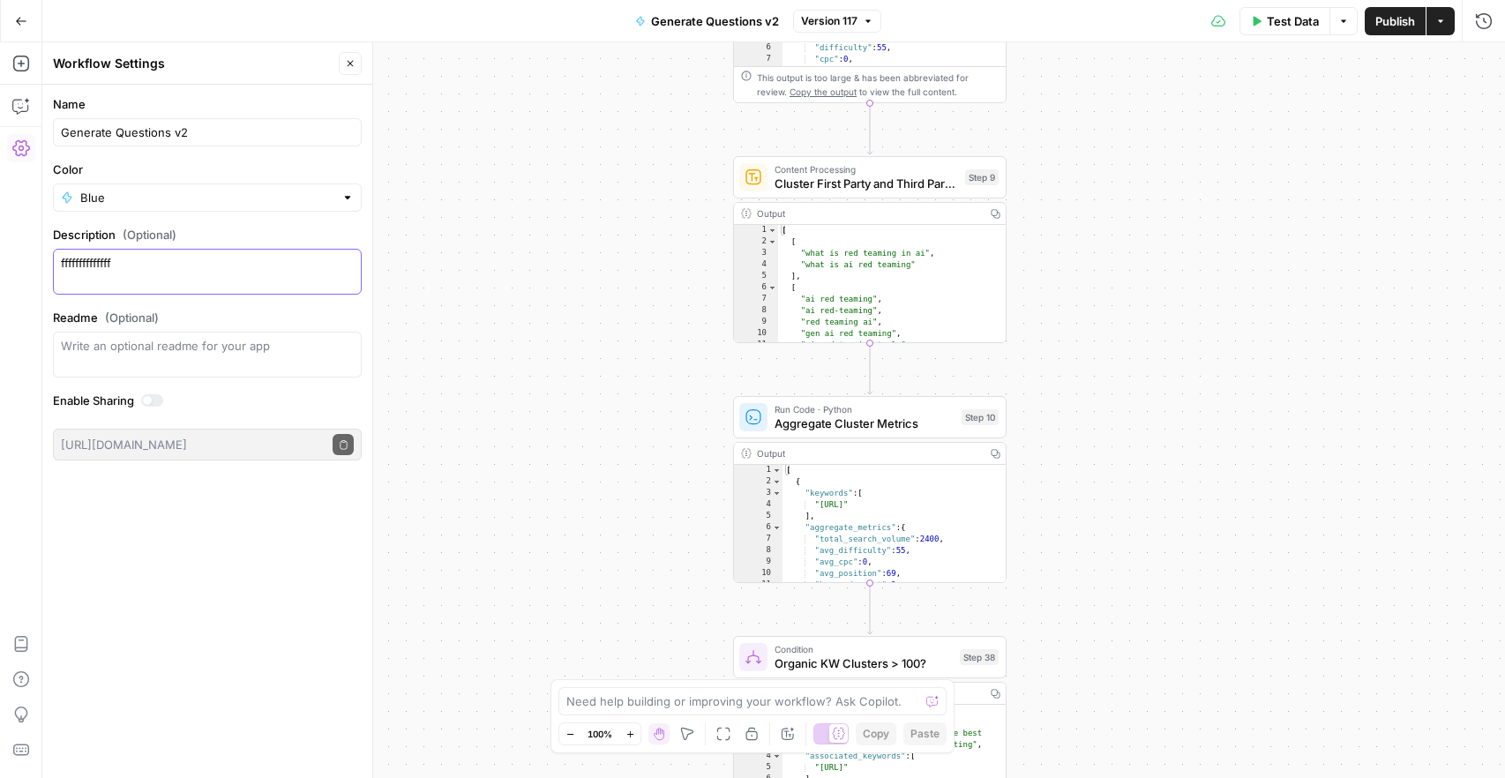
click at [4, 255] on body "[PERSON_NAME] Test New Home Browse Insights Opportunities Your Data Recent Grid…" at bounding box center [752, 389] width 1505 height 778
drag, startPoint x: 118, startPoint y: 262, endPoint x: 43, endPoint y: 262, distance: 75.0
click at [43, 262] on form "Name Generate Questions v2 Color Blue Description (Optional) ffffffffffffff Rea…" at bounding box center [207, 278] width 330 height 386
paste textarea
click at [131, 262] on textarea "ff" at bounding box center [207, 271] width 293 height 35
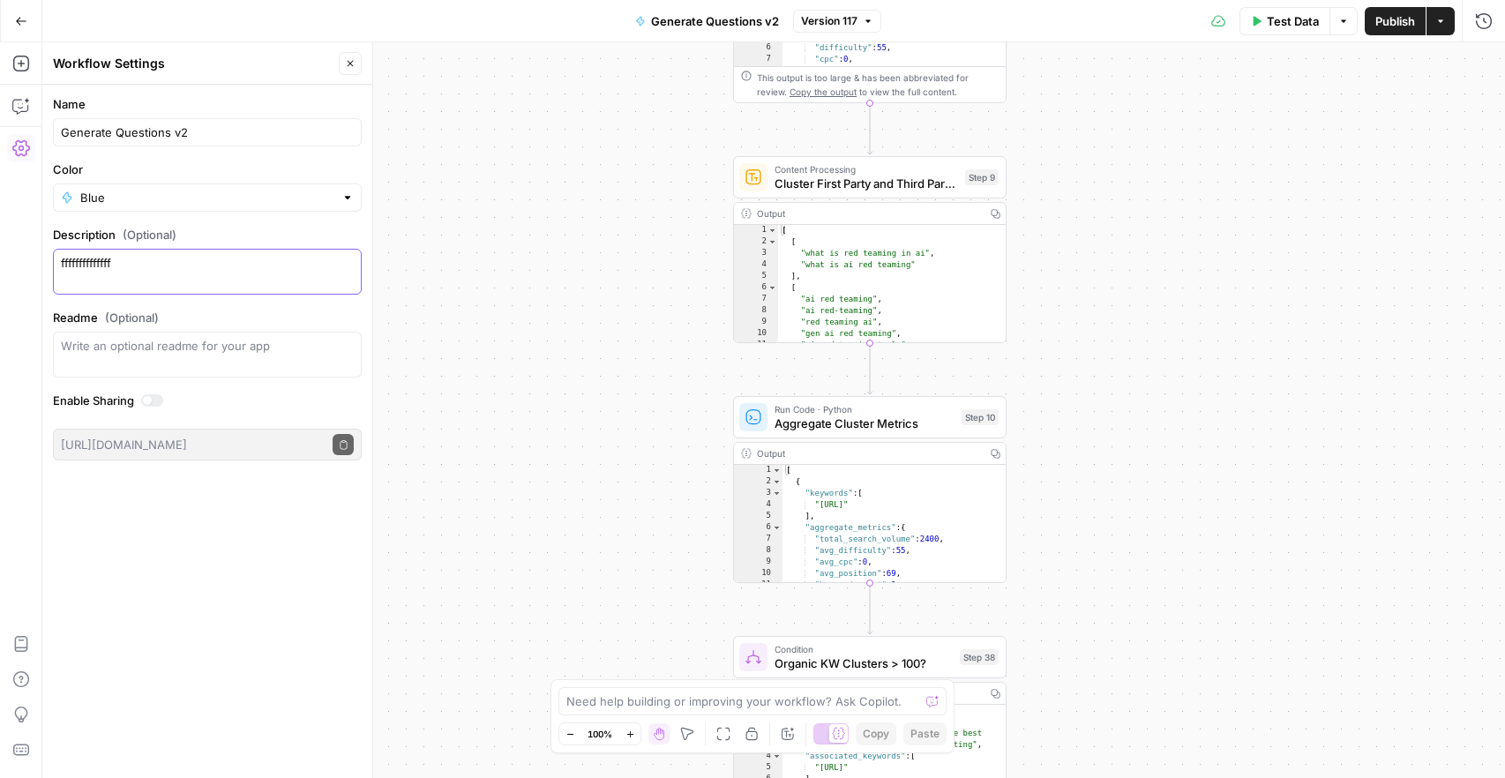
click at [130, 263] on textarea "ffffffffffffff" at bounding box center [207, 271] width 293 height 35
paste textarea "ffffffffffffff"
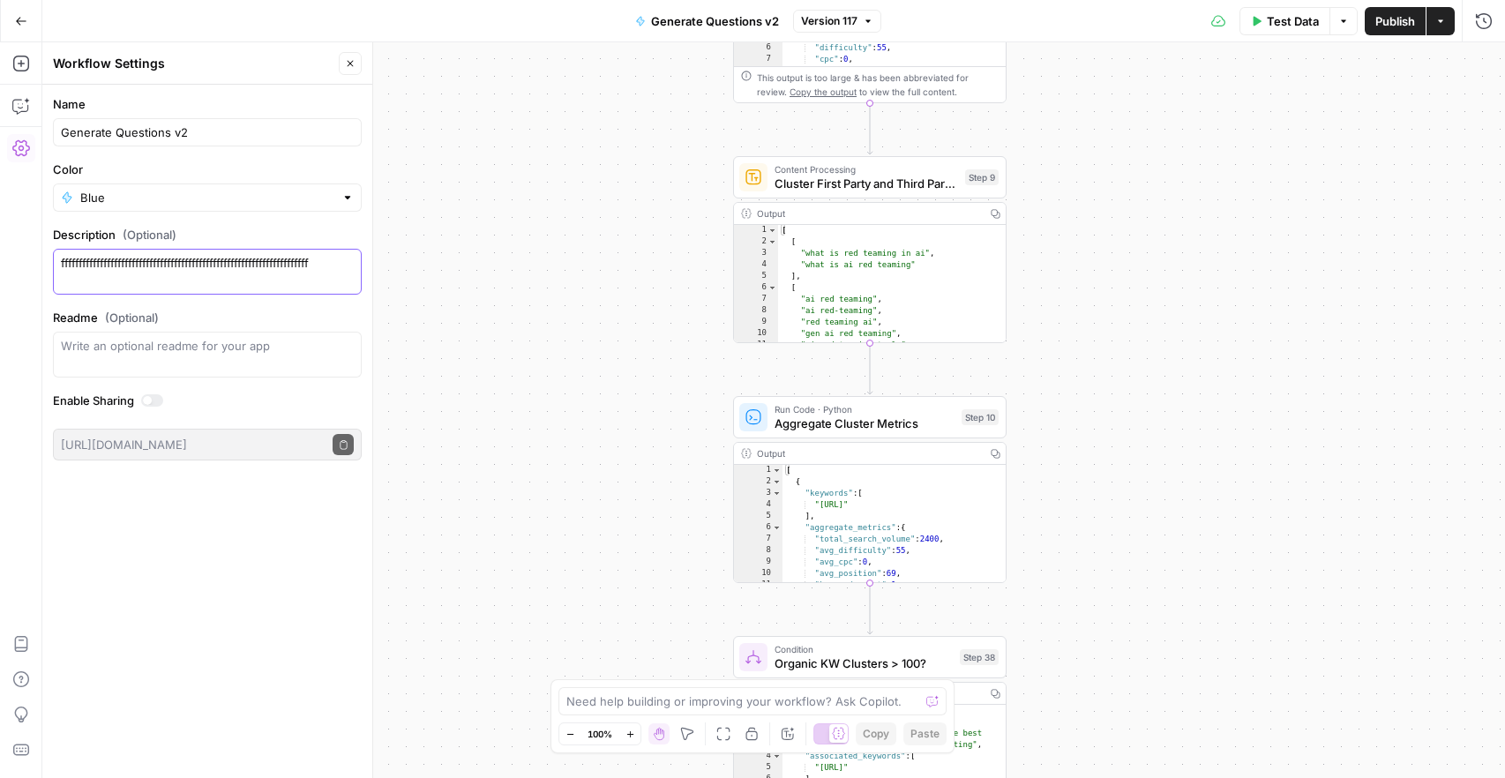
paste textarea "ffffffffffffff"
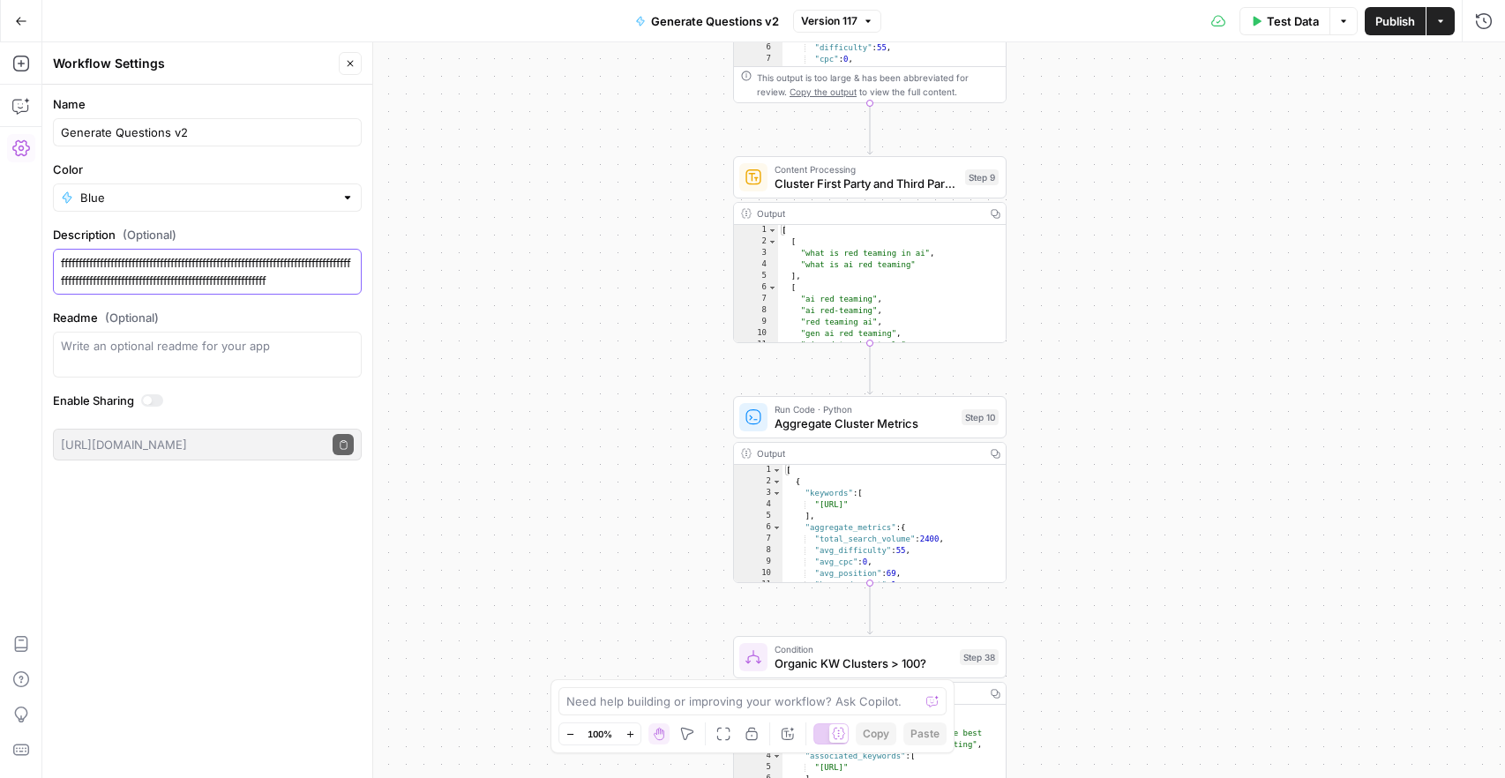
paste textarea "ffffffffffffff"
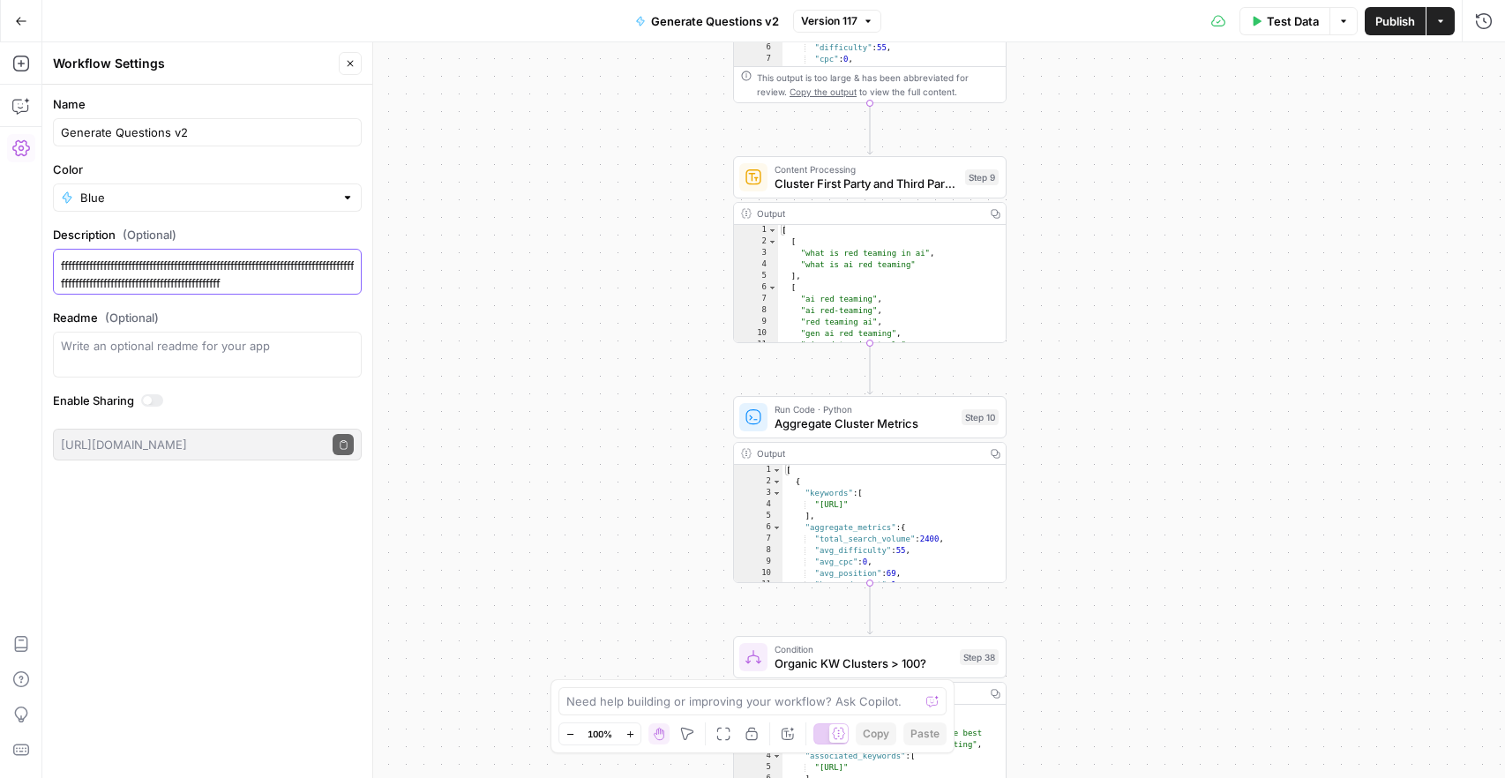
paste textarea "ffffffffffffff"
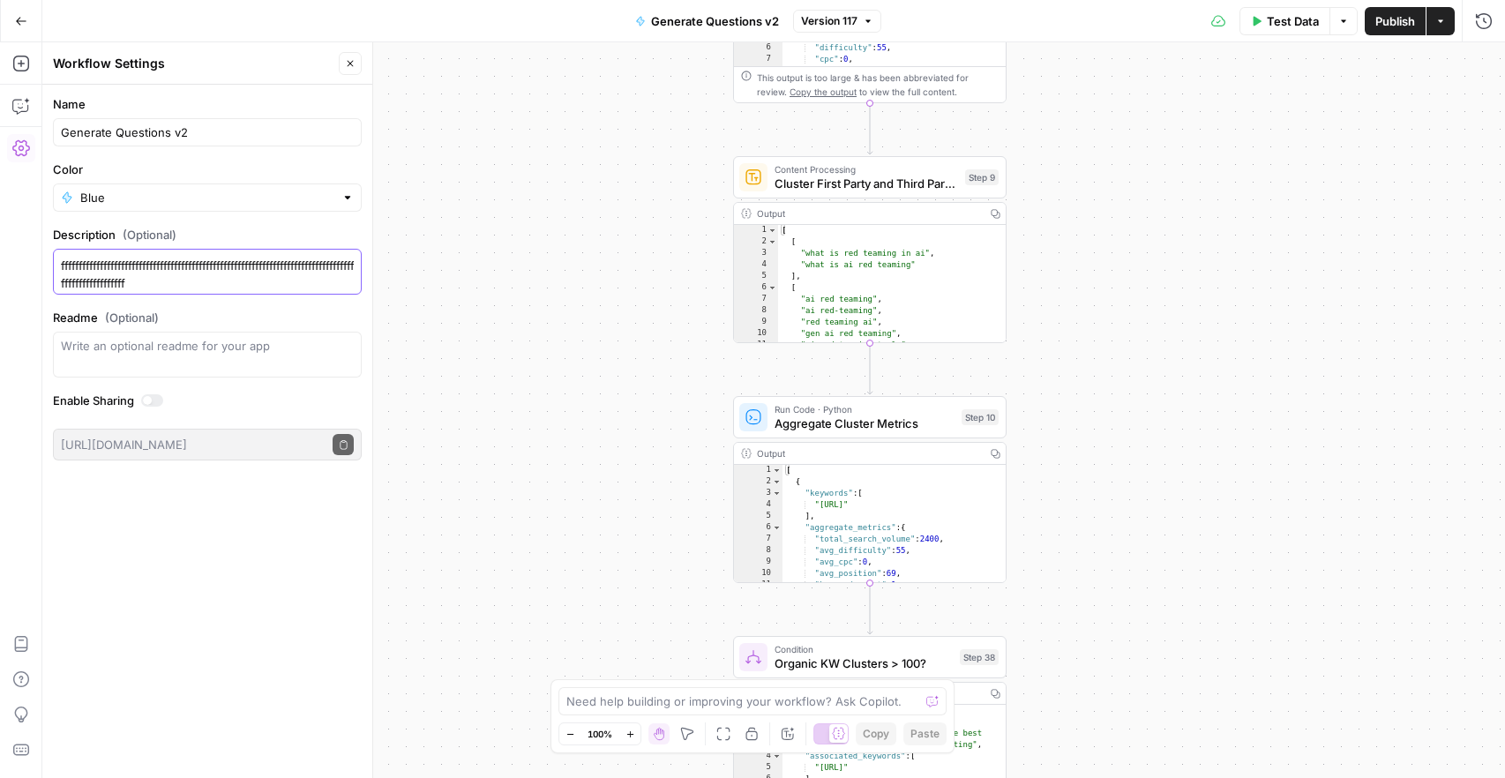
paste textarea "ffffffffffffff"
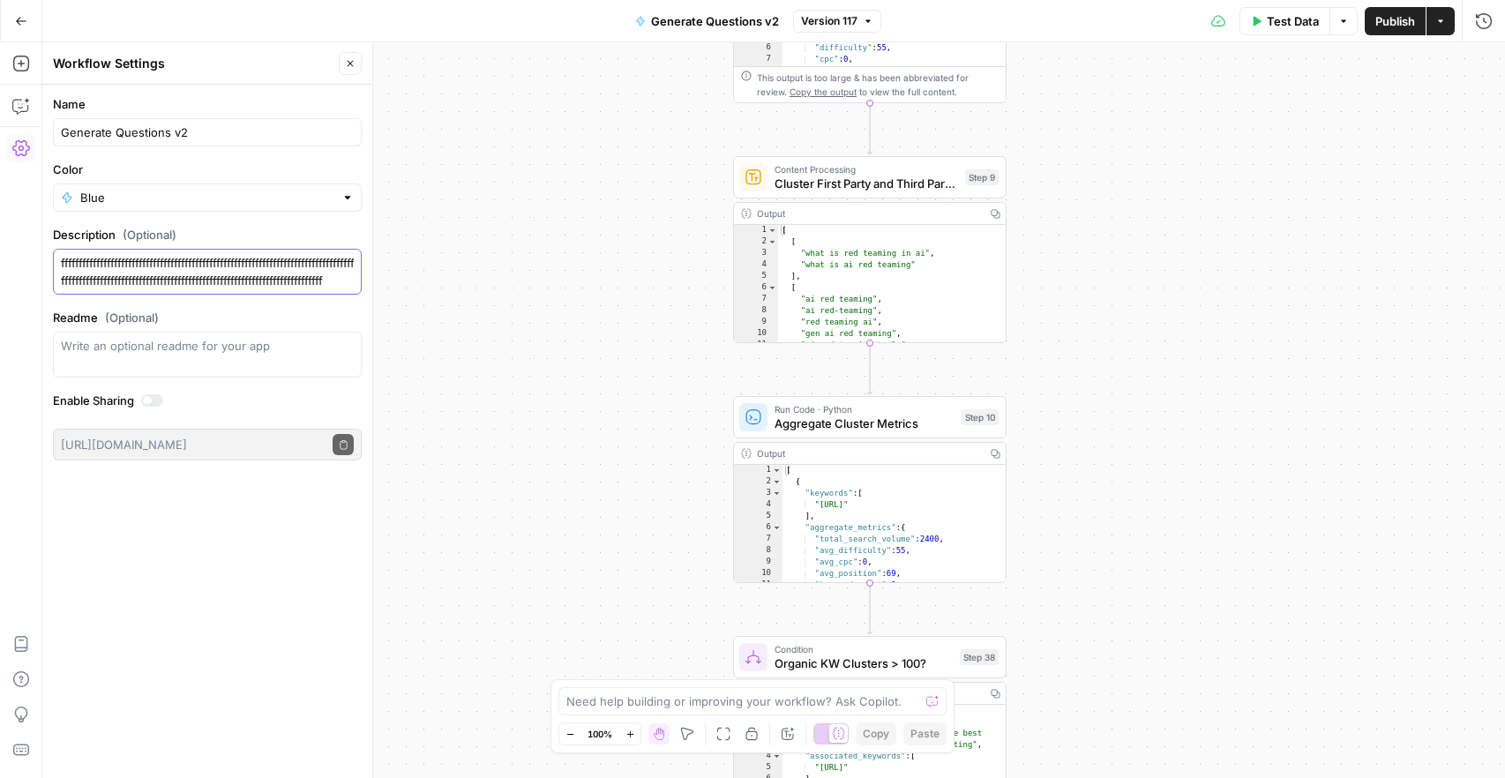
paste textarea "ffffffffffffff"
paste
click at [237, 309] on label "Readme (Optional)" at bounding box center [207, 318] width 309 height 18
click at [237, 337] on textarea "Readme (Optional)" at bounding box center [207, 346] width 293 height 18
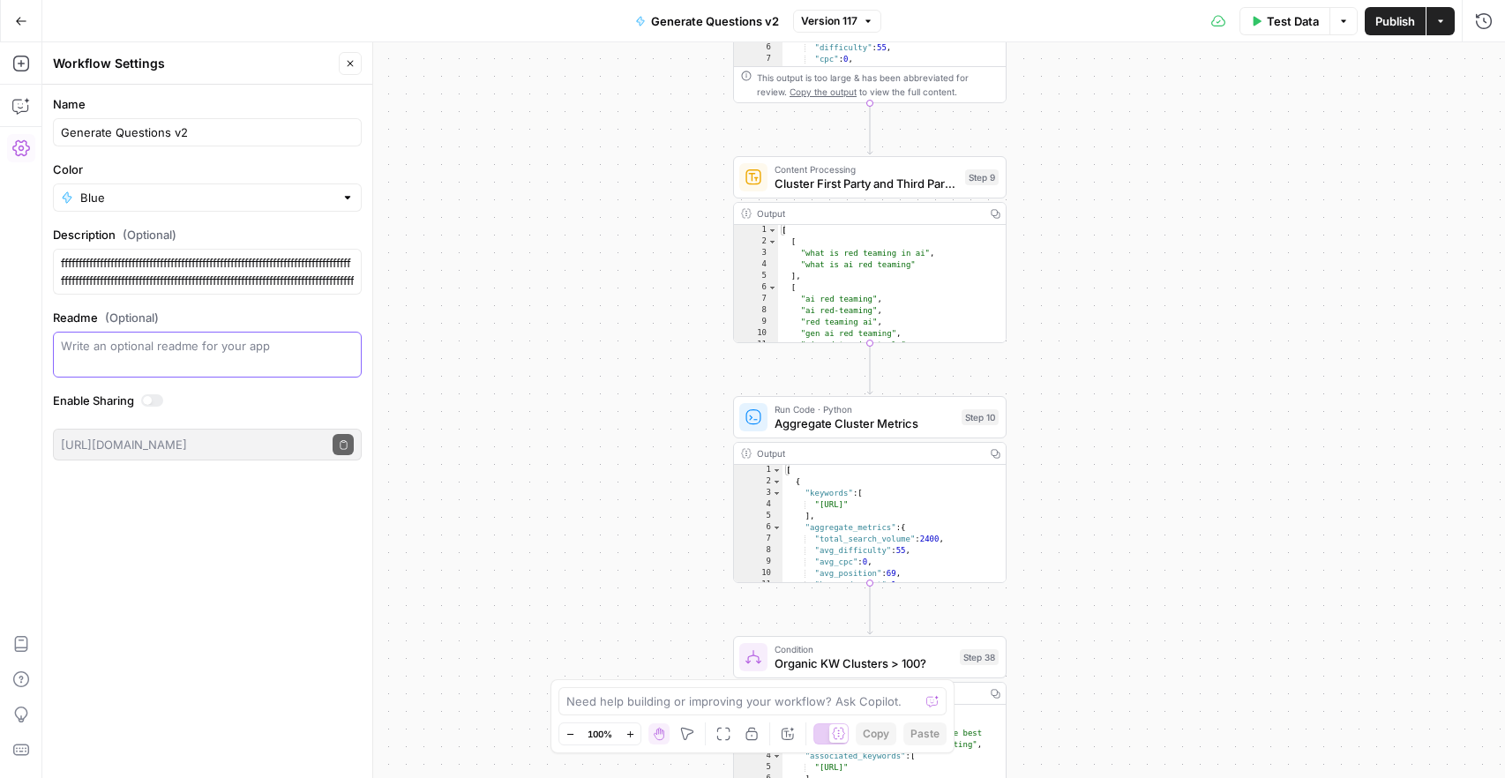
scroll to position [124, 0]
click at [208, 283] on textarea "fffffffffffffffffffffffffffffffffffffffffffffffffffffffffffffffffffffffffffffff…" at bounding box center [207, 271] width 293 height 35
click at [228, 282] on textarea "fffffffffffffffffffffffffffffffffffffffffffffffffffffffffffffffffffffffffffffff…" at bounding box center [207, 271] width 293 height 35
click at [236, 283] on textarea "fffffffffffffffffffffffffffffffffffffffffffffffffffffffffffffffffffffffffffffff…" at bounding box center [207, 271] width 293 height 35
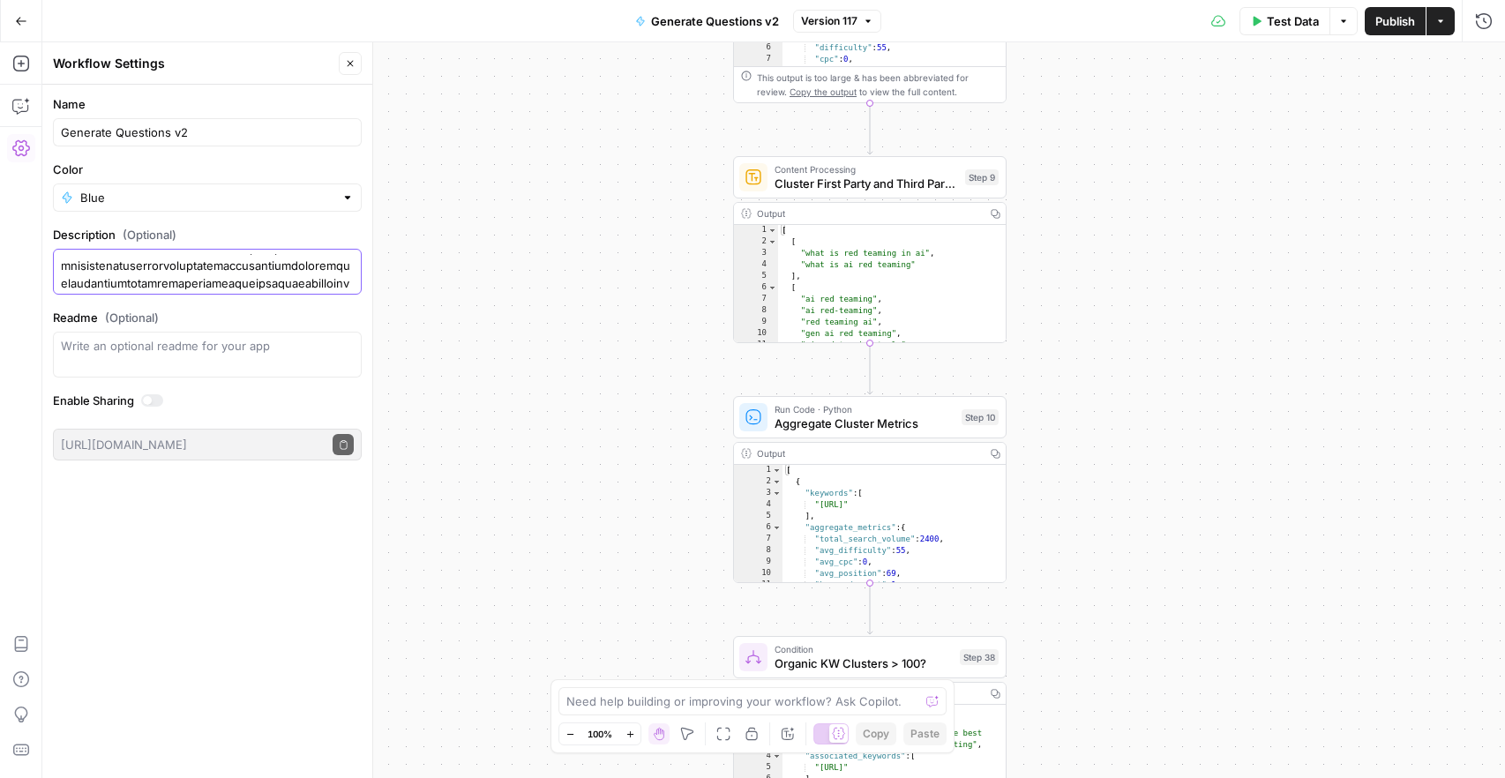
type textarea "fffffffffffffffffffffffffffffffffffffffffffffffffffffffffffffffffffffffffffffff…"
click at [213, 137] on input "Generate Questions v2" at bounding box center [207, 133] width 293 height 18
type input "Generate Questions v2"
click at [213, 350] on textarea "Readme (Optional)" at bounding box center [207, 346] width 293 height 18
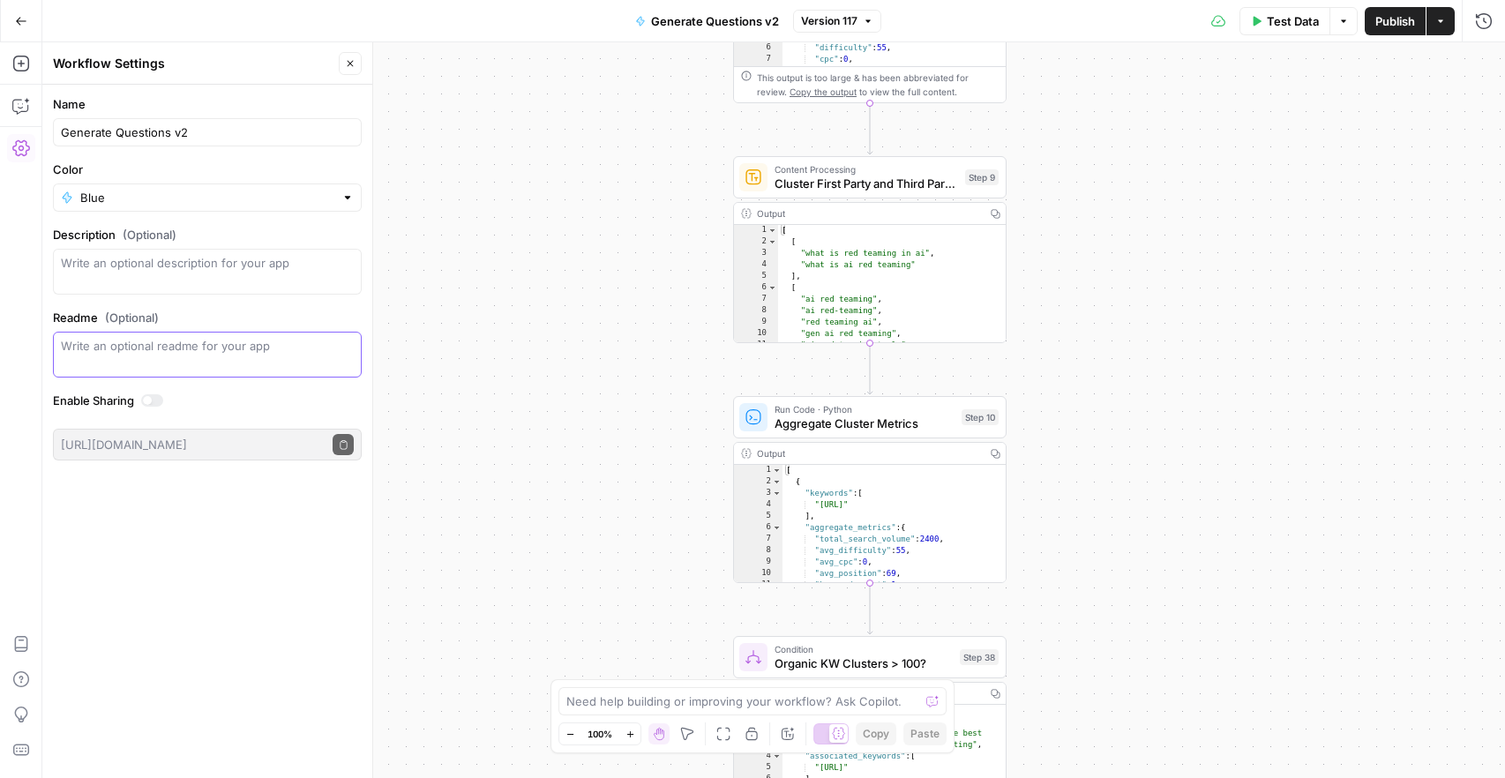
type textarea "fffffffffffffffffffffffffffffffffffffffffffffffffffffffffffffffffffffffffffffff…"
click at [188, 480] on div "Name Generate Questions v2 Color Blue Description (Optional) Readme (Optional) …" at bounding box center [207, 432] width 330 height 694
click at [12, 13] on button "Go Back" at bounding box center [21, 21] width 32 height 32
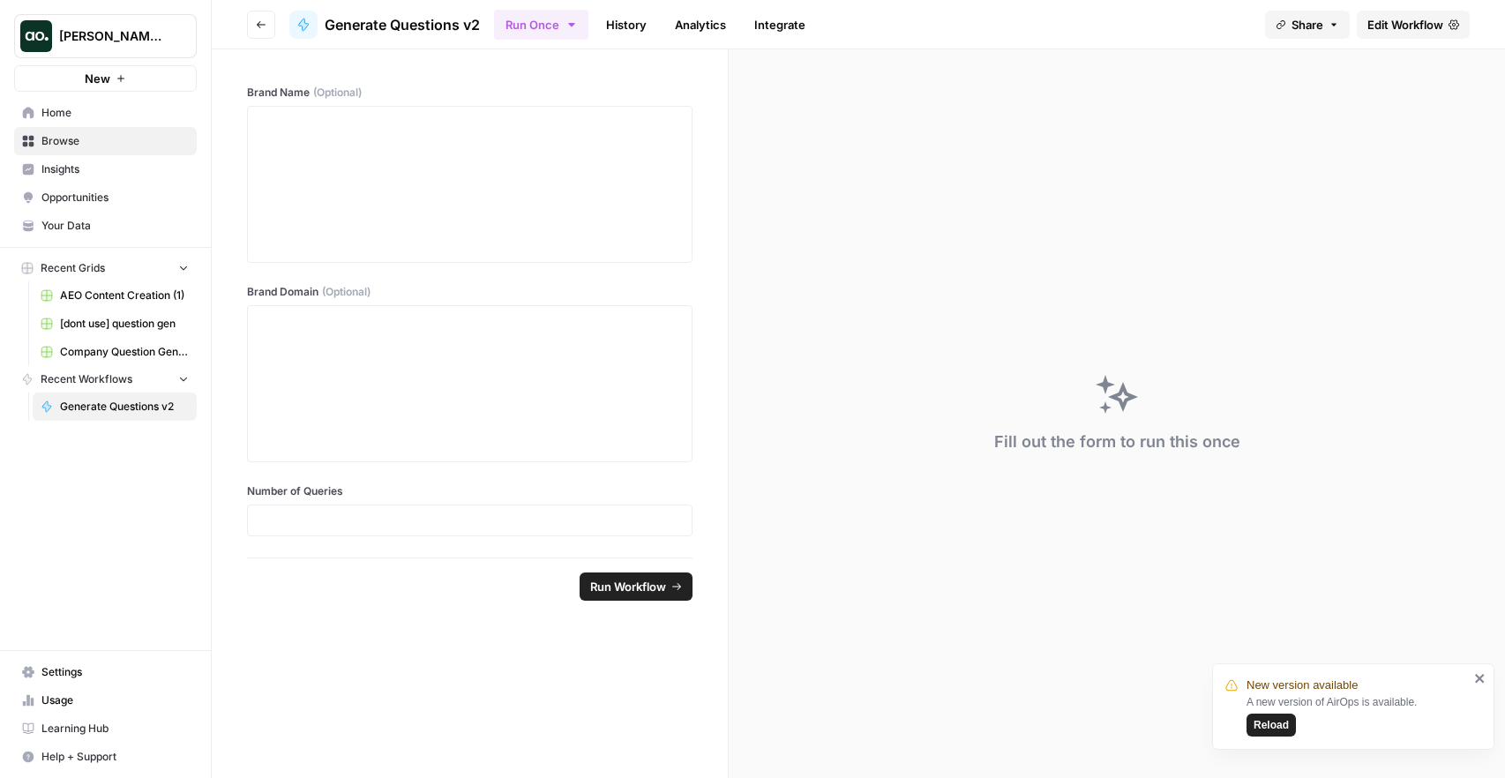
click at [97, 45] on button "[PERSON_NAME] Test" at bounding box center [105, 36] width 183 height 44
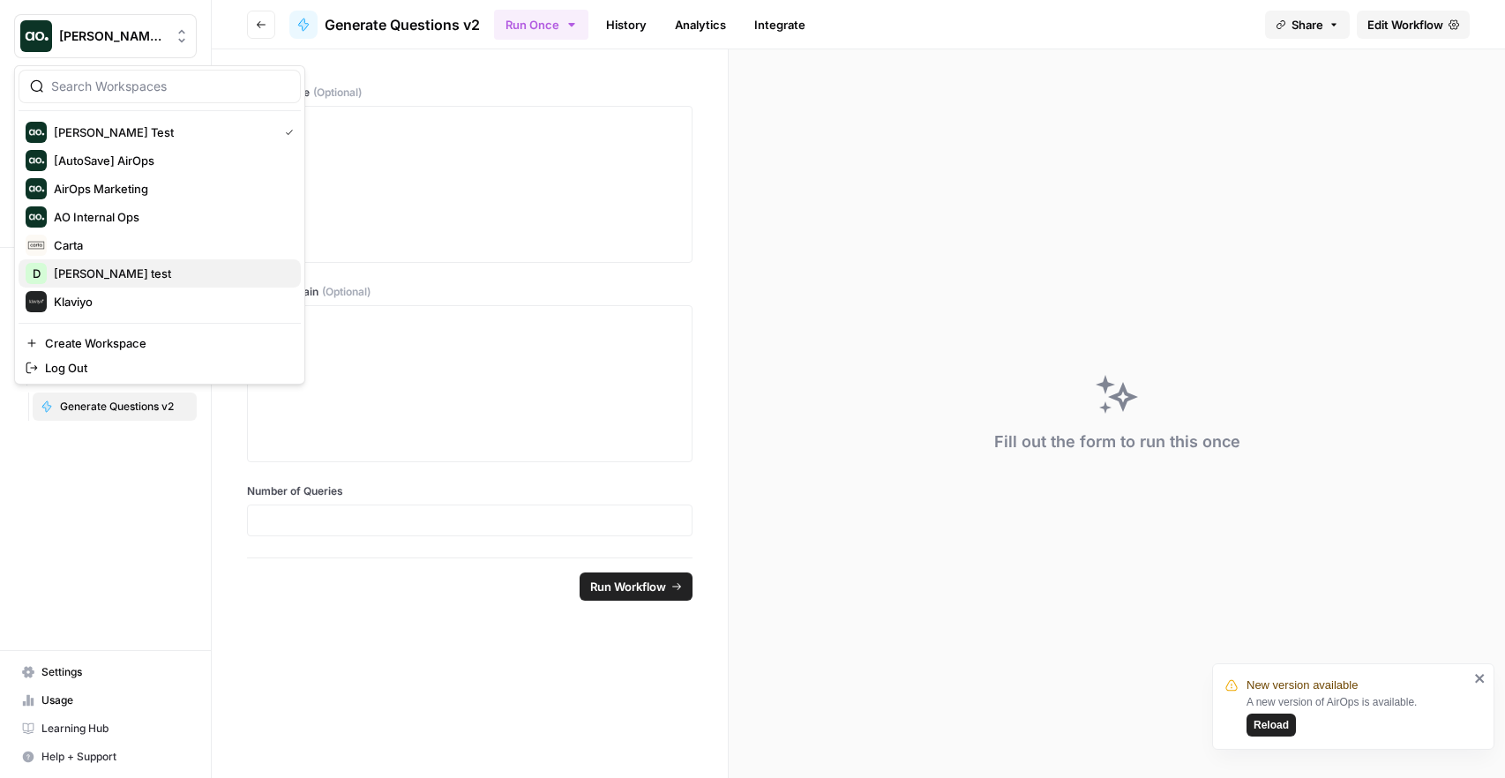
click at [109, 278] on span "[PERSON_NAME] test" at bounding box center [170, 274] width 233 height 18
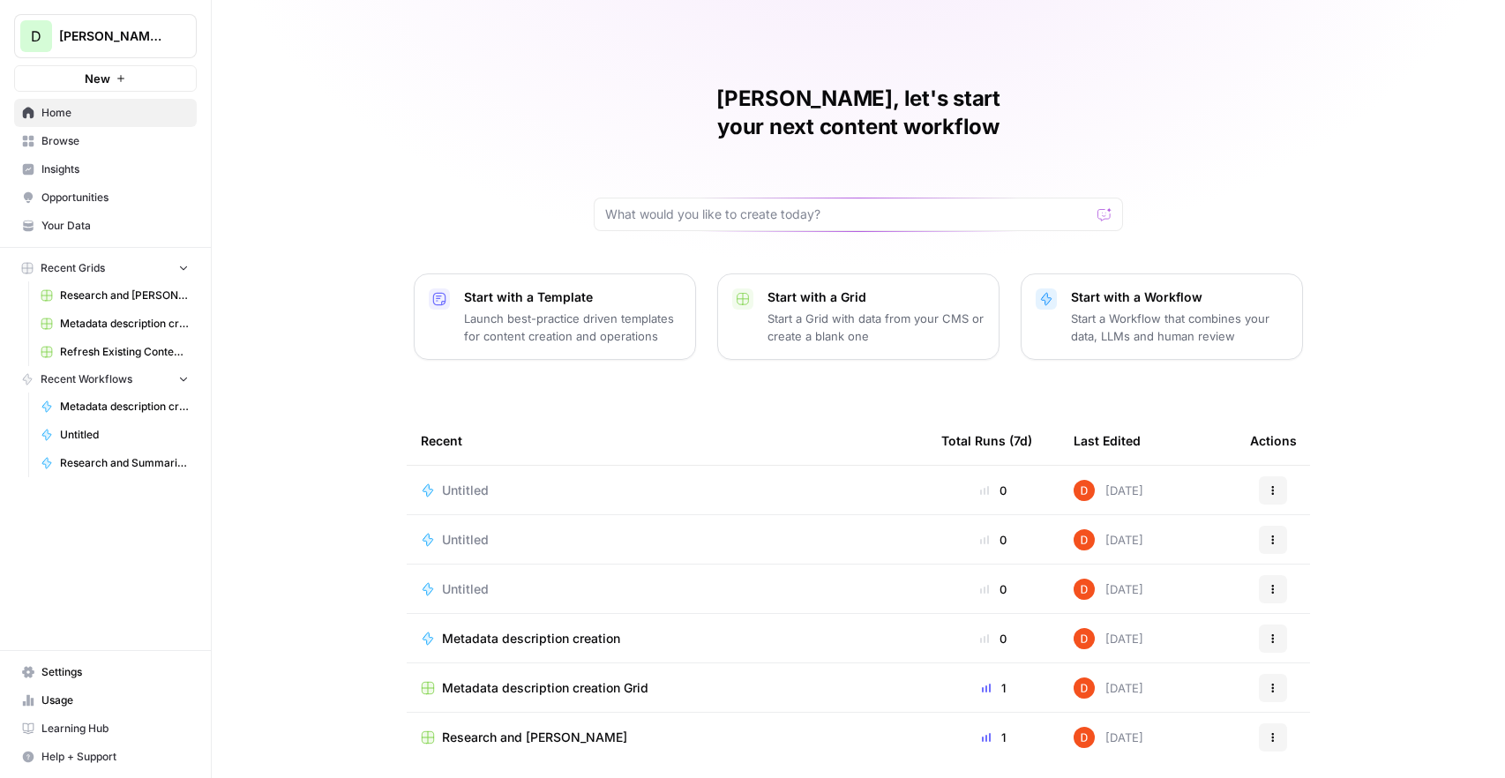
click at [94, 435] on span "Untitled" at bounding box center [124, 435] width 129 height 16
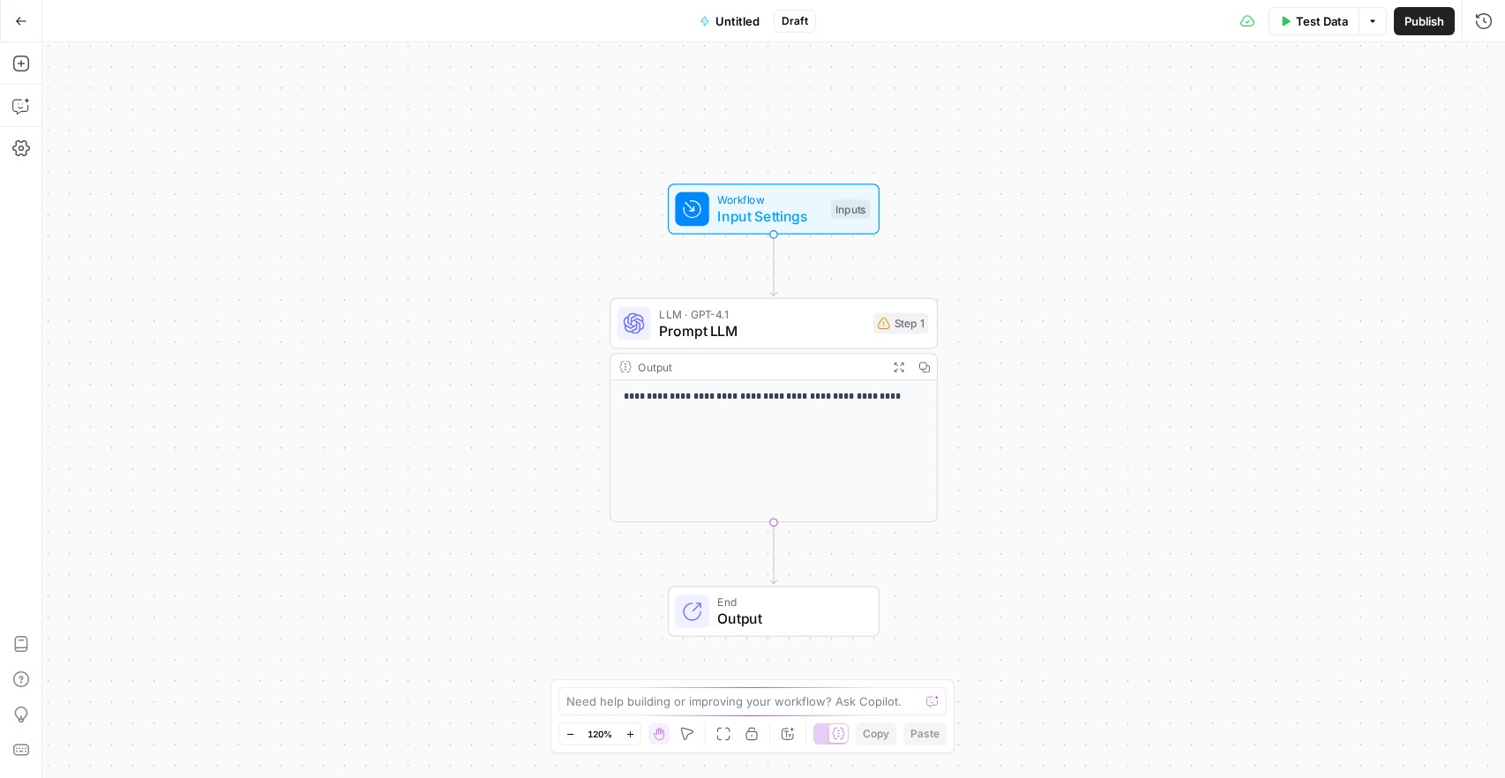
click at [1415, 20] on span "Publish" at bounding box center [1425, 21] width 40 height 18
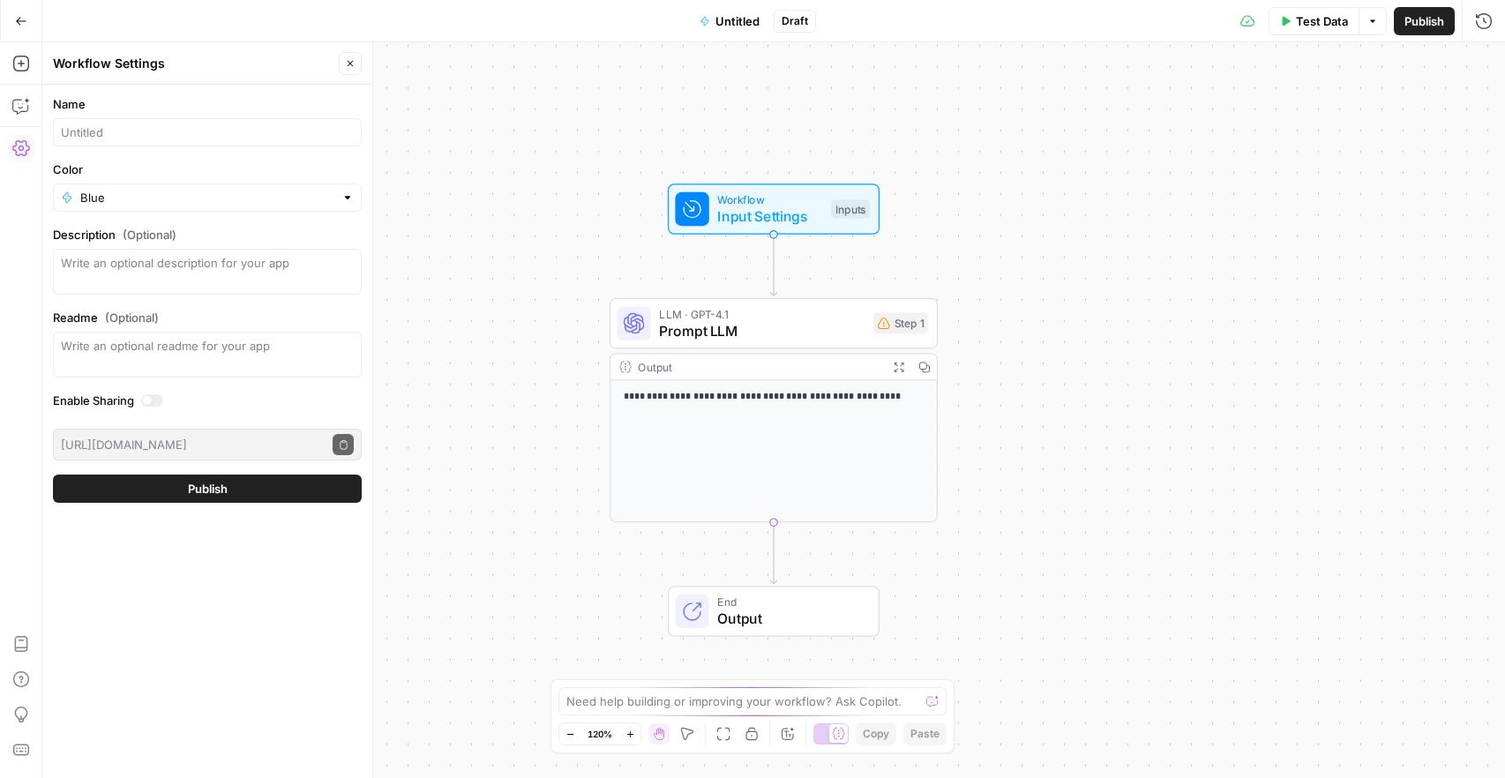
click at [236, 491] on button "Publish" at bounding box center [207, 489] width 309 height 28
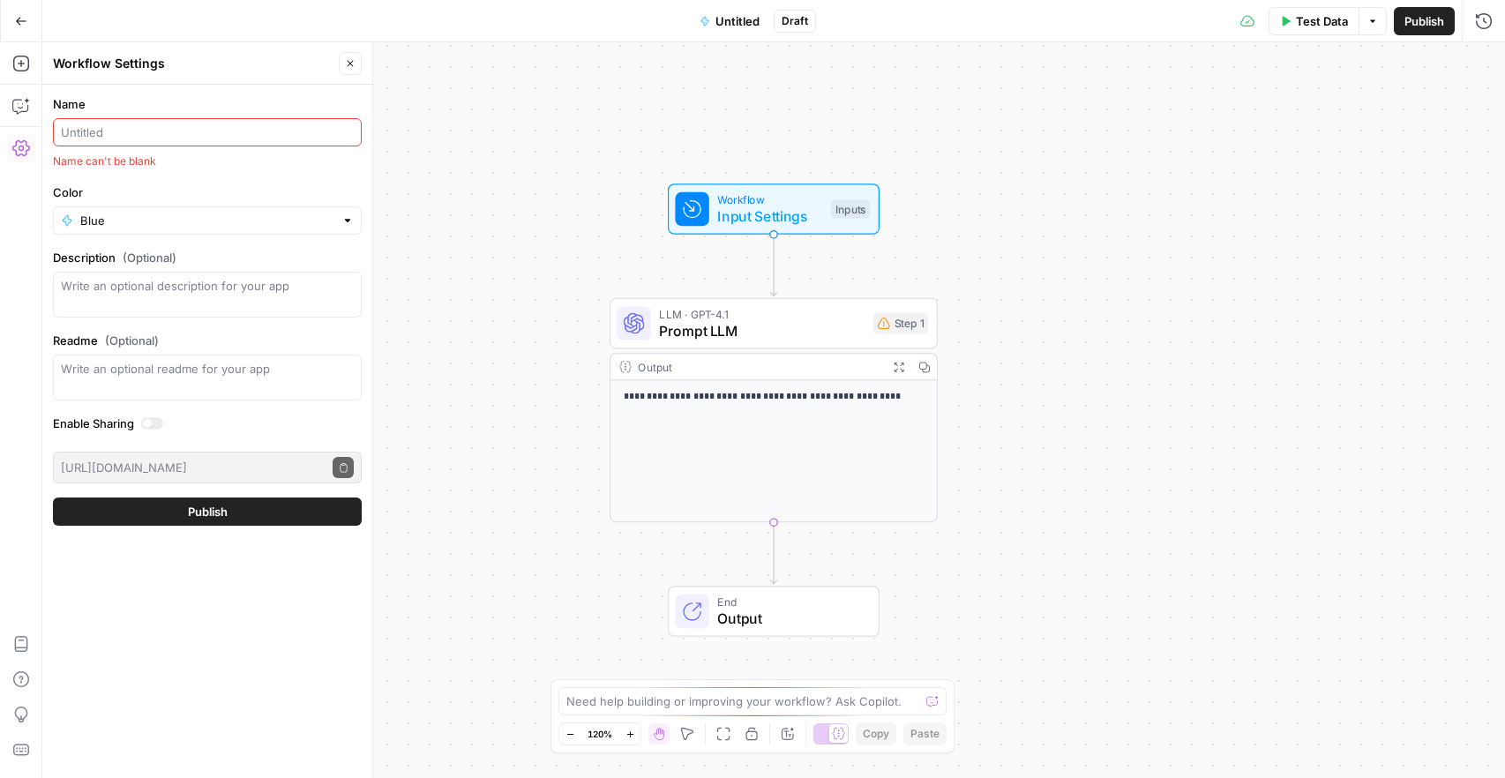
click at [137, 137] on input "Name" at bounding box center [207, 133] width 293 height 18
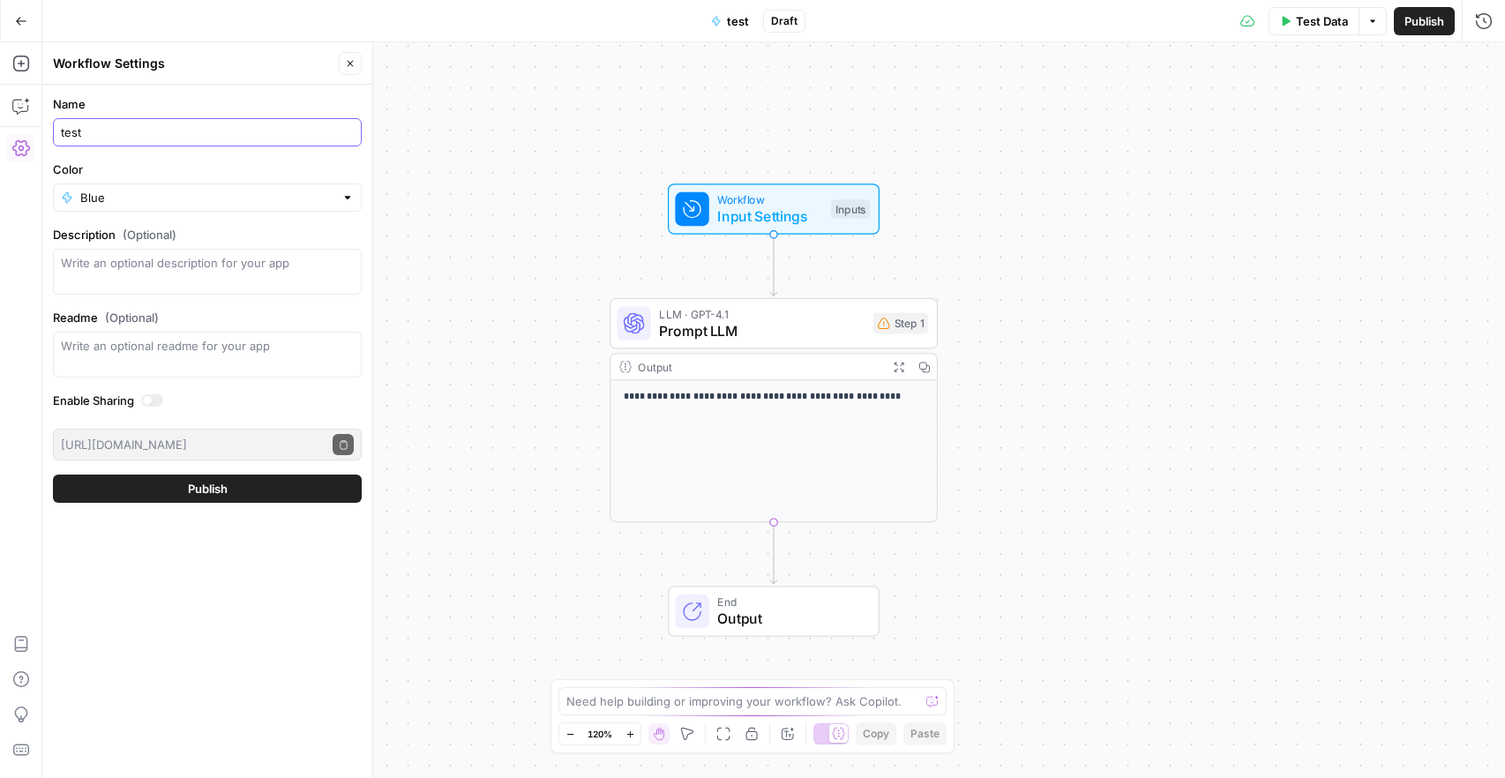
type input "test"
click at [189, 498] on button "Publish" at bounding box center [207, 489] width 309 height 28
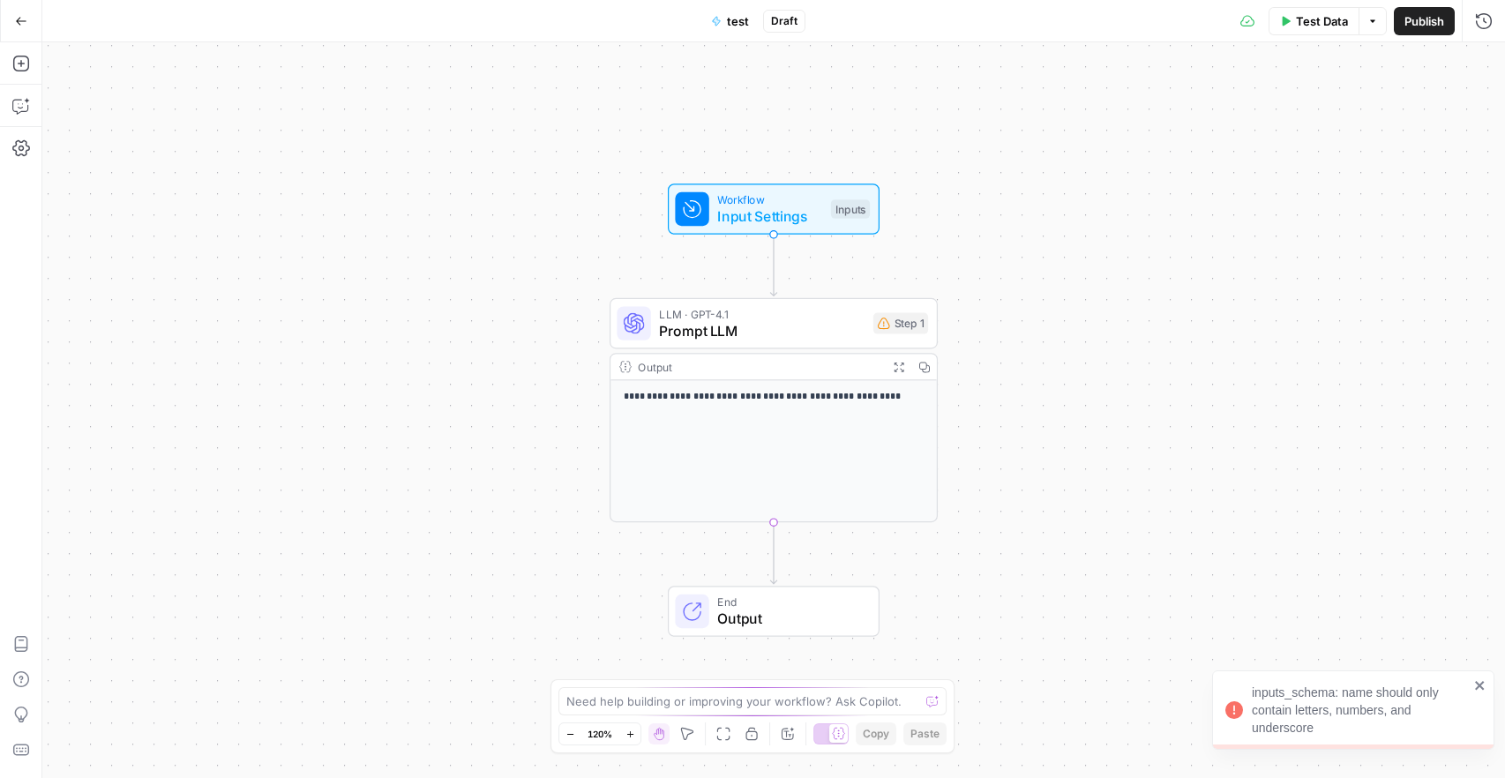
click at [1486, 689] on icon "close" at bounding box center [1480, 686] width 12 height 14
click at [1432, 25] on span "Publish" at bounding box center [1425, 21] width 40 height 18
click at [1484, 692] on icon "close" at bounding box center [1480, 686] width 12 height 14
click at [752, 221] on span "Input Settings" at bounding box center [769, 216] width 105 height 21
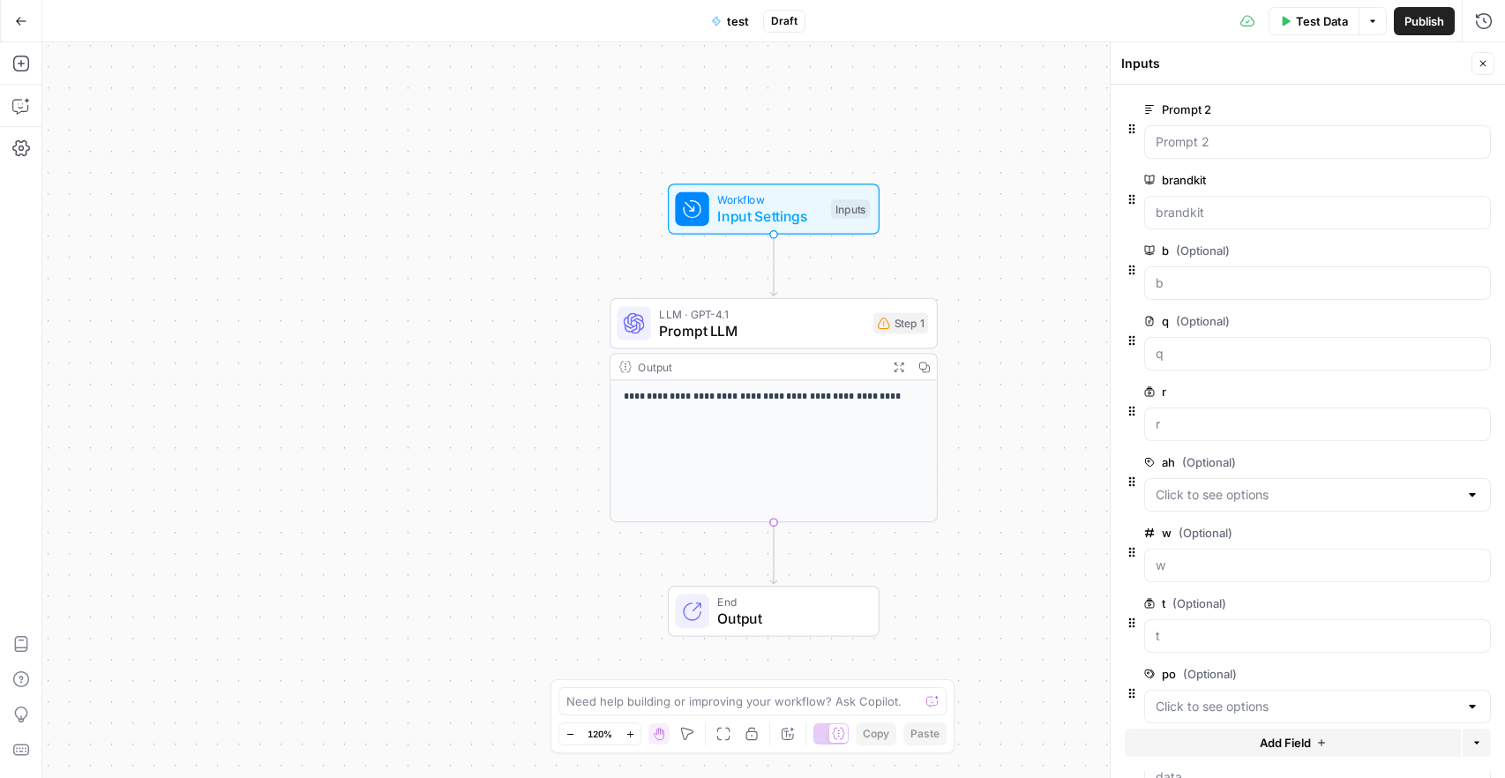
scroll to position [90, 0]
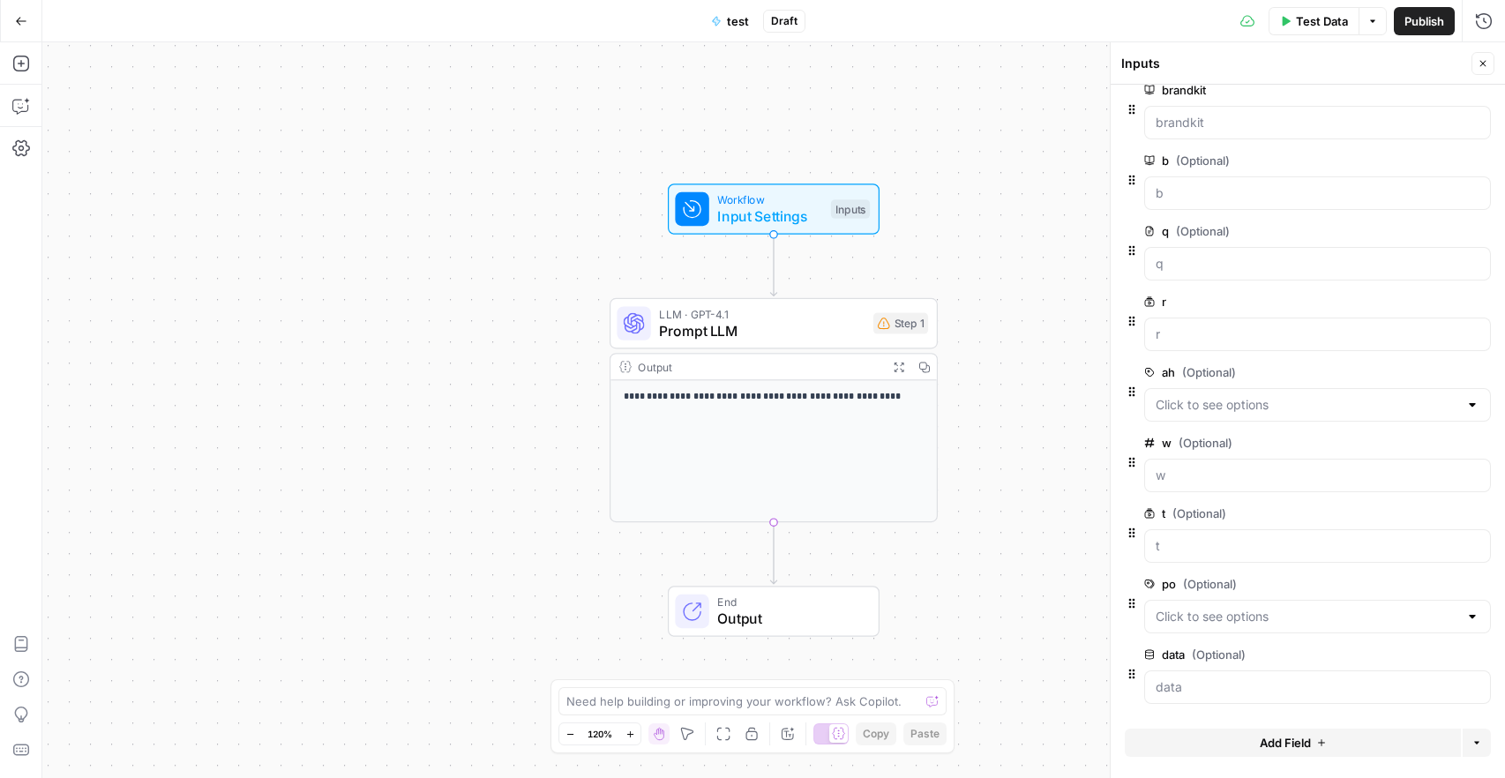
click at [1480, 584] on icon "button" at bounding box center [1480, 584] width 9 height 9
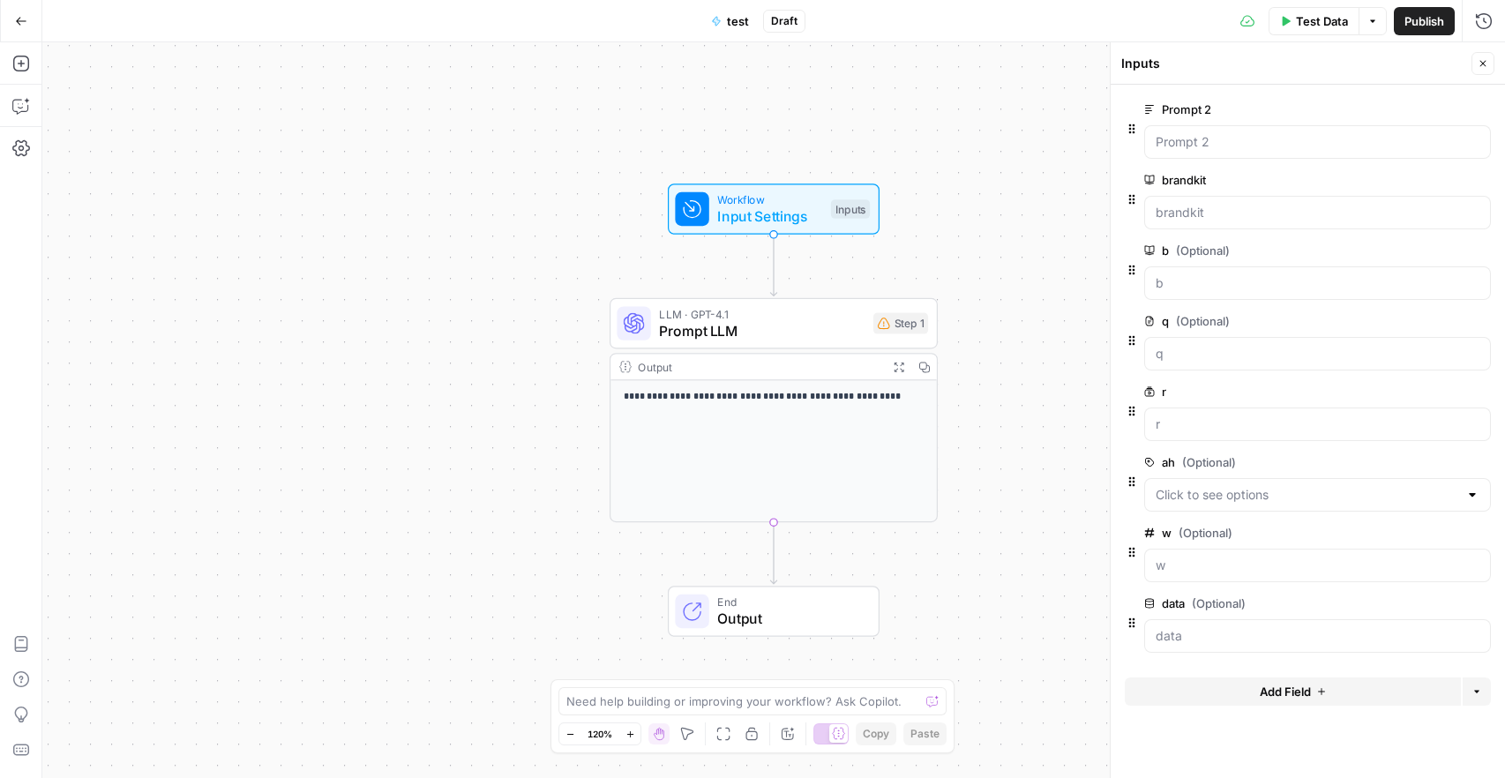
scroll to position [0, 0]
click at [1480, 584] on div at bounding box center [1308, 587] width 366 height 11
click at [1481, 393] on icon "button" at bounding box center [1481, 392] width 10 height 10
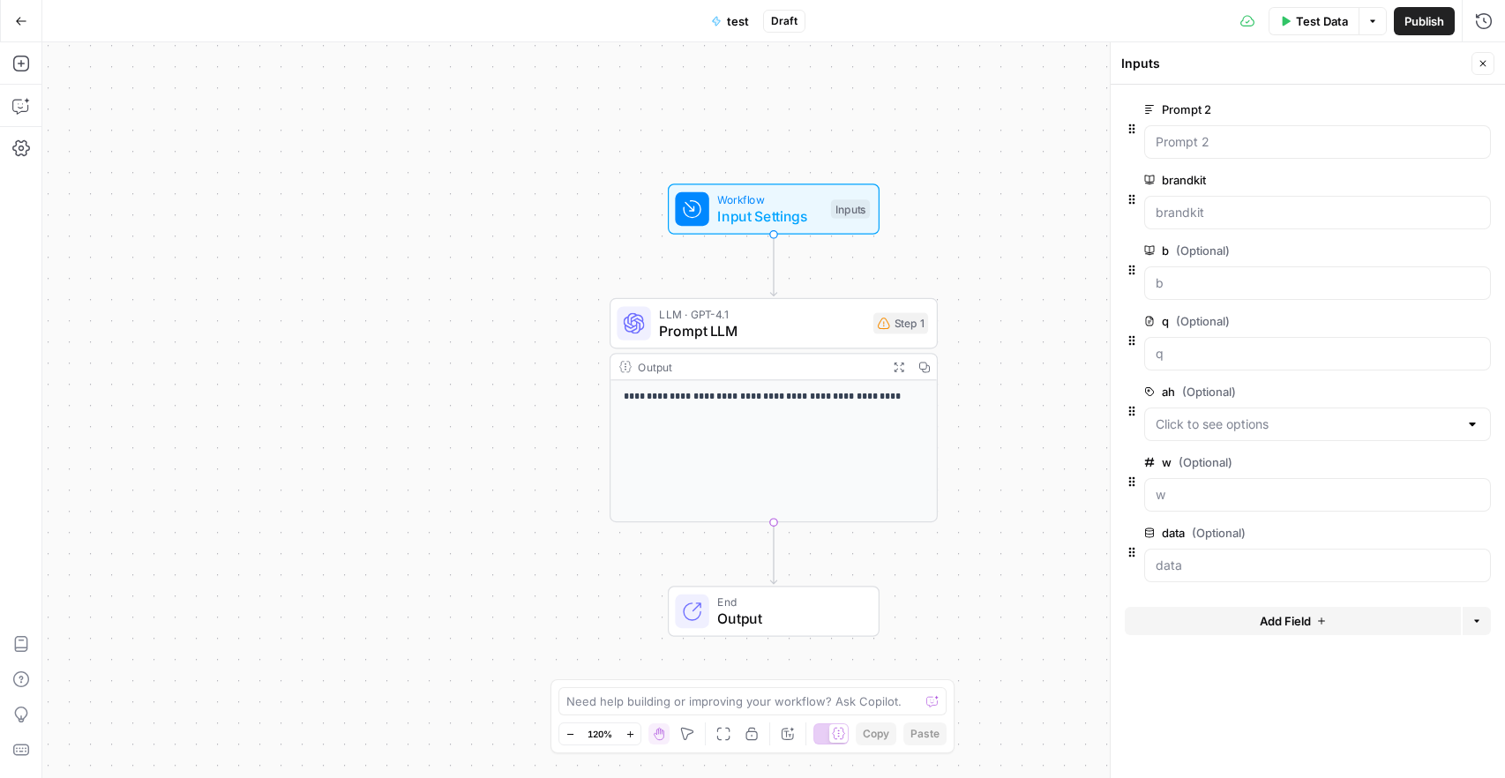
click at [1476, 176] on icon "button" at bounding box center [1481, 181] width 10 height 10
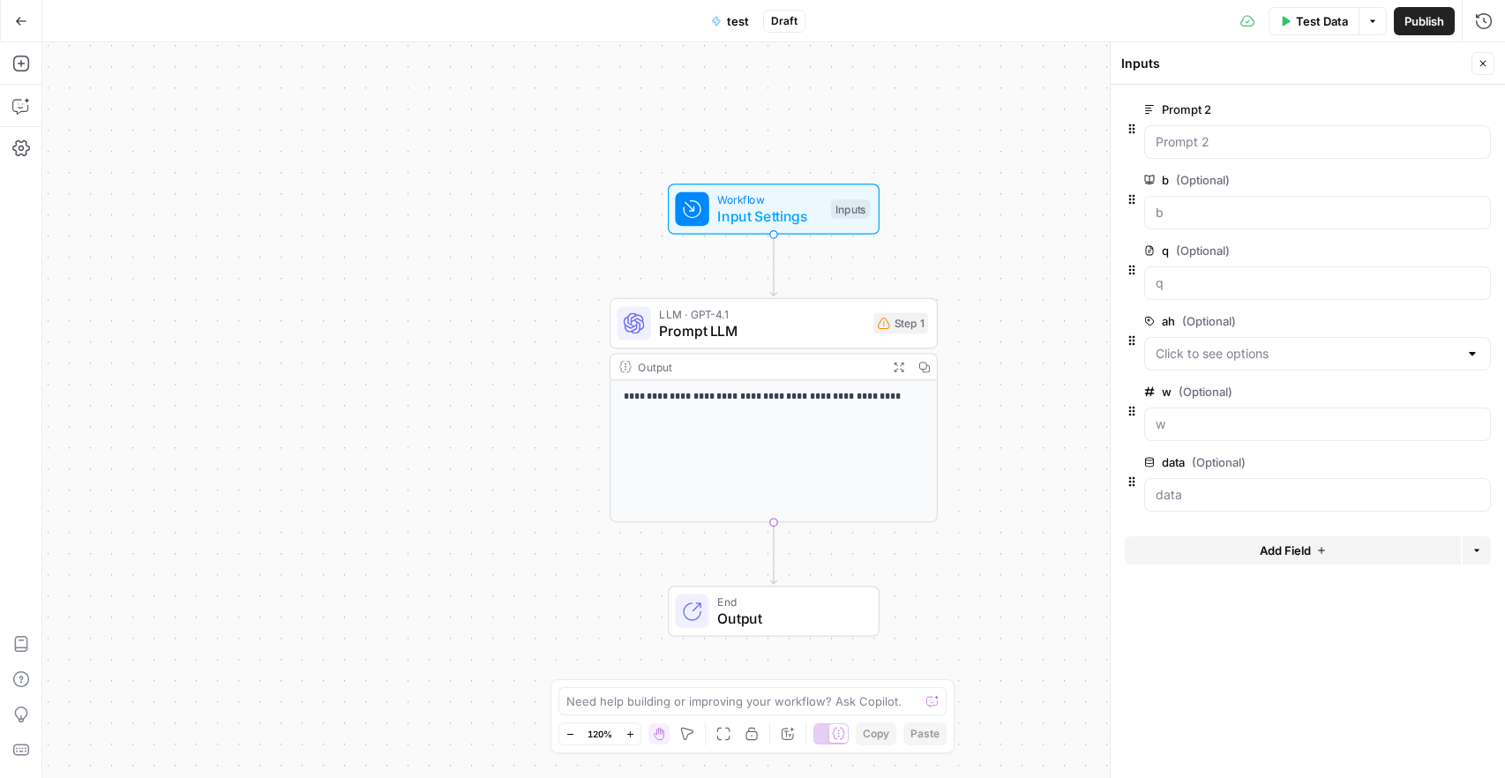
click at [1481, 115] on button "Delete group" at bounding box center [1480, 109] width 21 height 21
click at [1432, 33] on button "Publish" at bounding box center [1424, 21] width 61 height 28
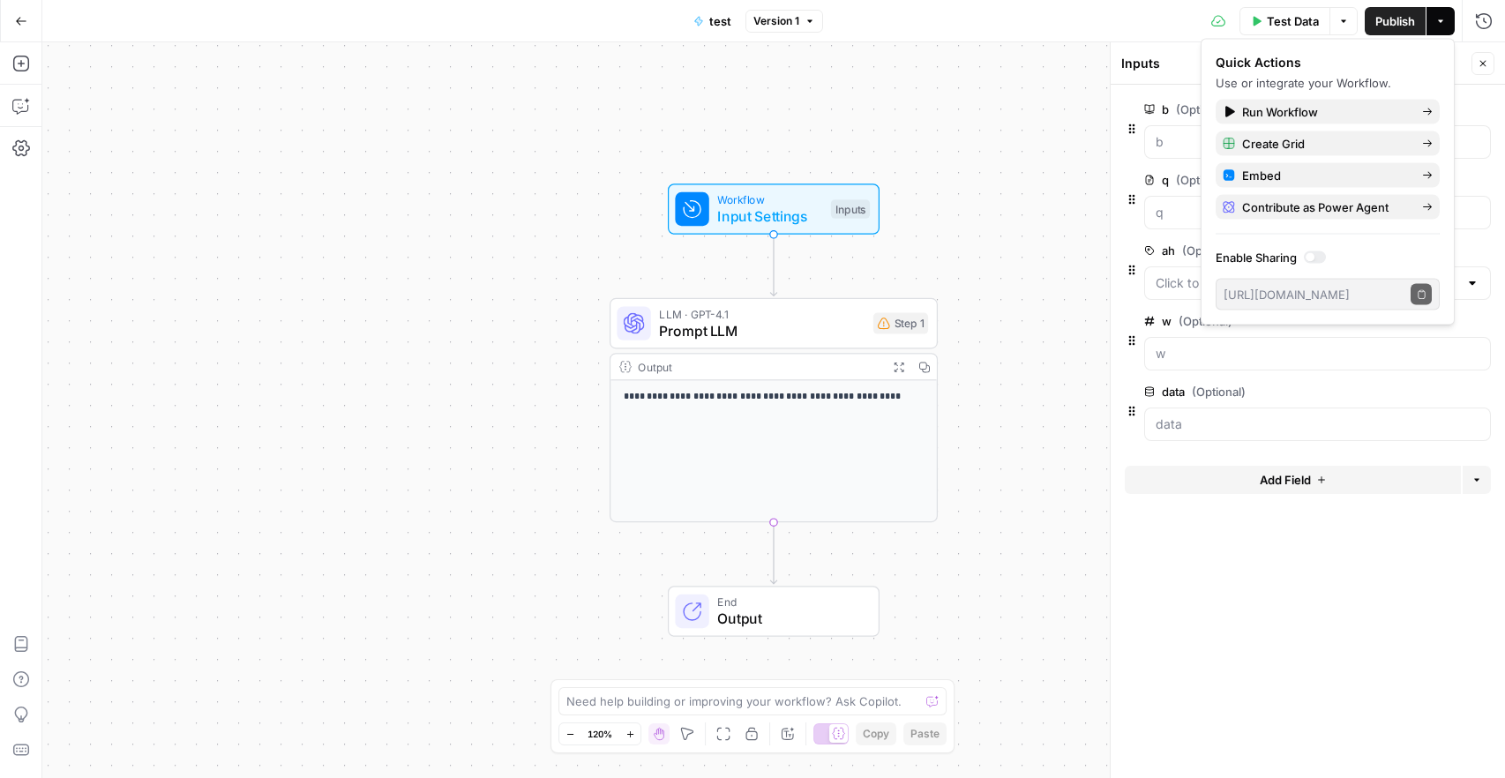
click at [959, 209] on div "**********" at bounding box center [773, 410] width 1463 height 736
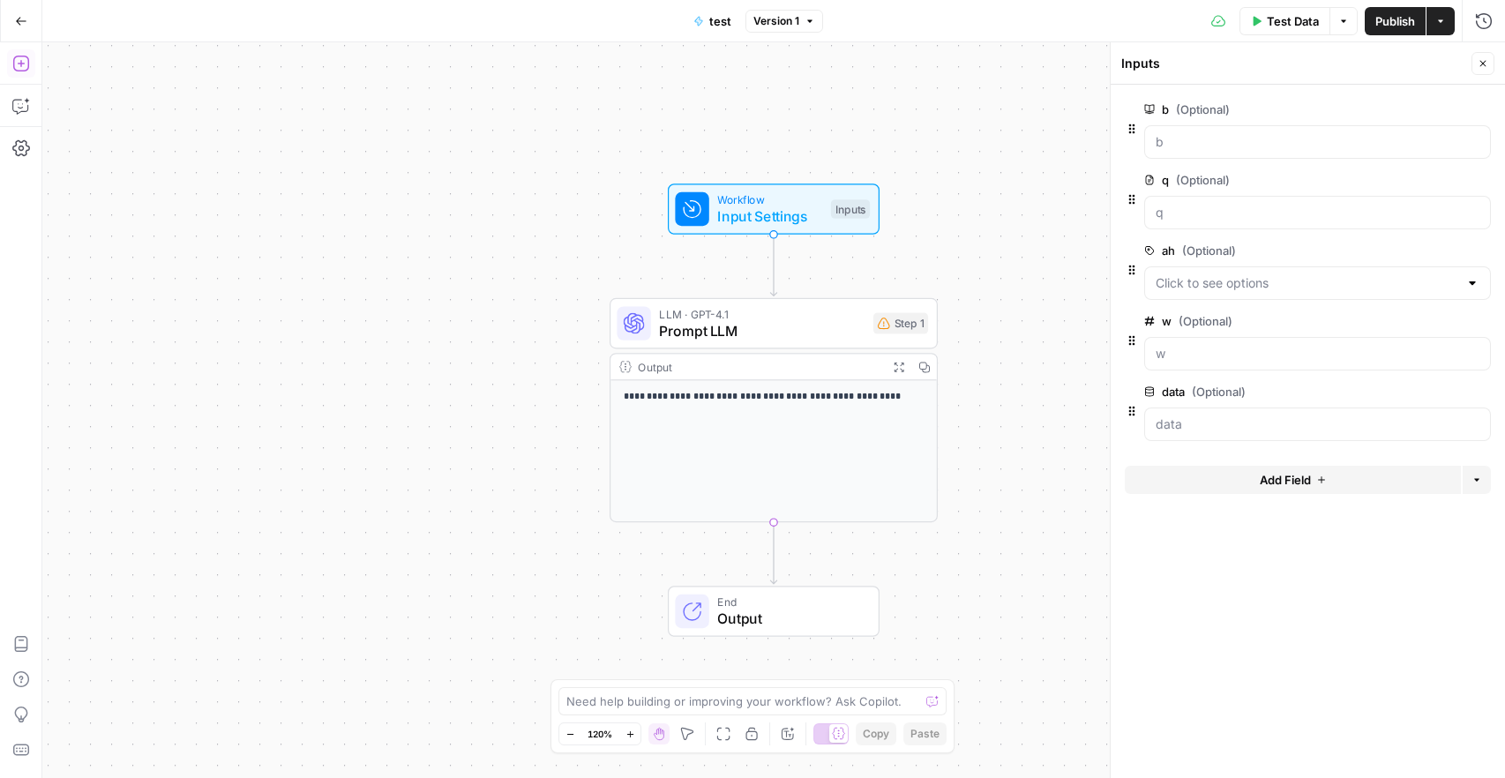
click at [34, 75] on button "Add Steps" at bounding box center [21, 63] width 28 height 28
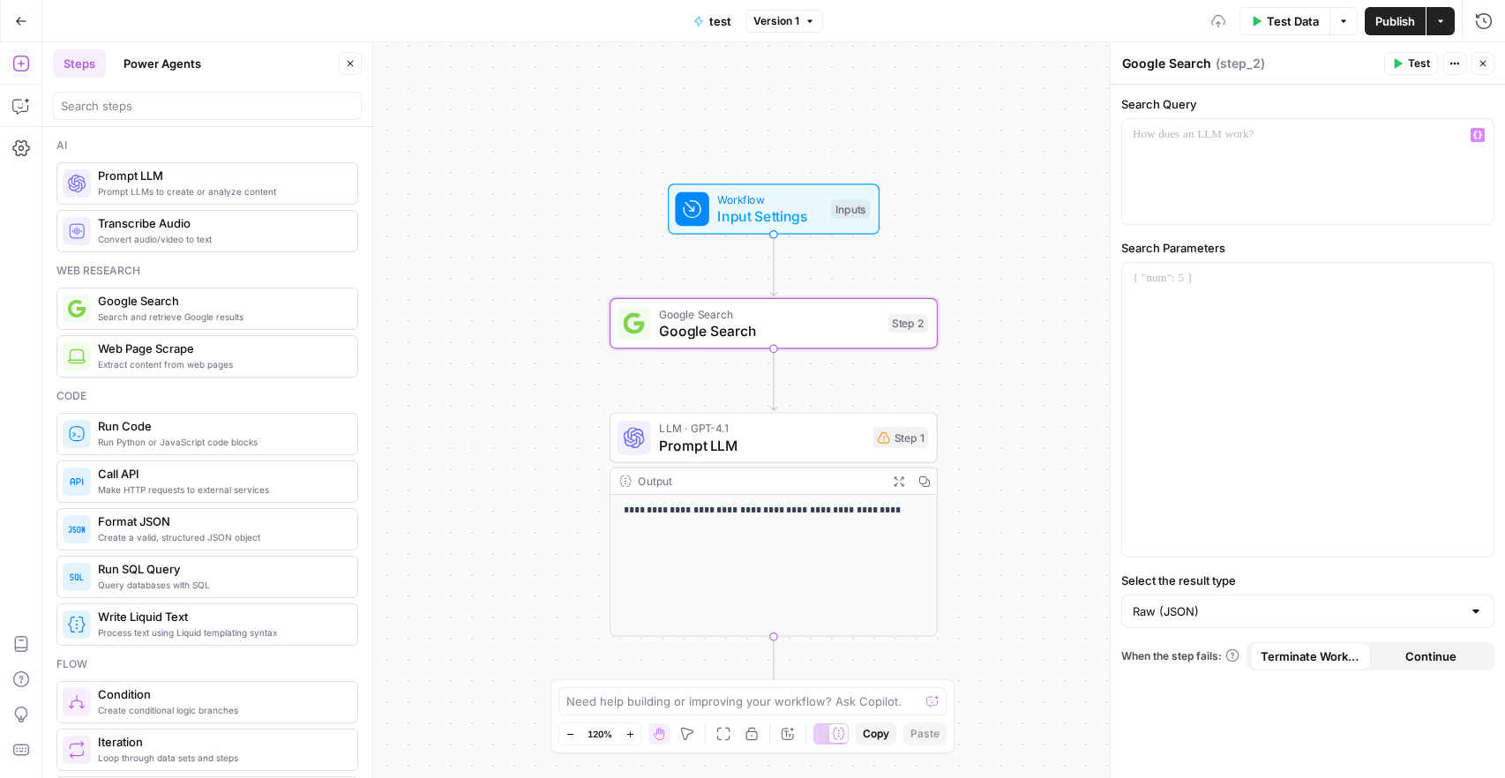
drag, startPoint x: 1083, startPoint y: 139, endPoint x: 889, endPoint y: 169, distance: 195.4
click at [1074, 139] on div "**********" at bounding box center [773, 410] width 1463 height 736
click at [1391, 26] on span "Publish" at bounding box center [1396, 21] width 40 height 18
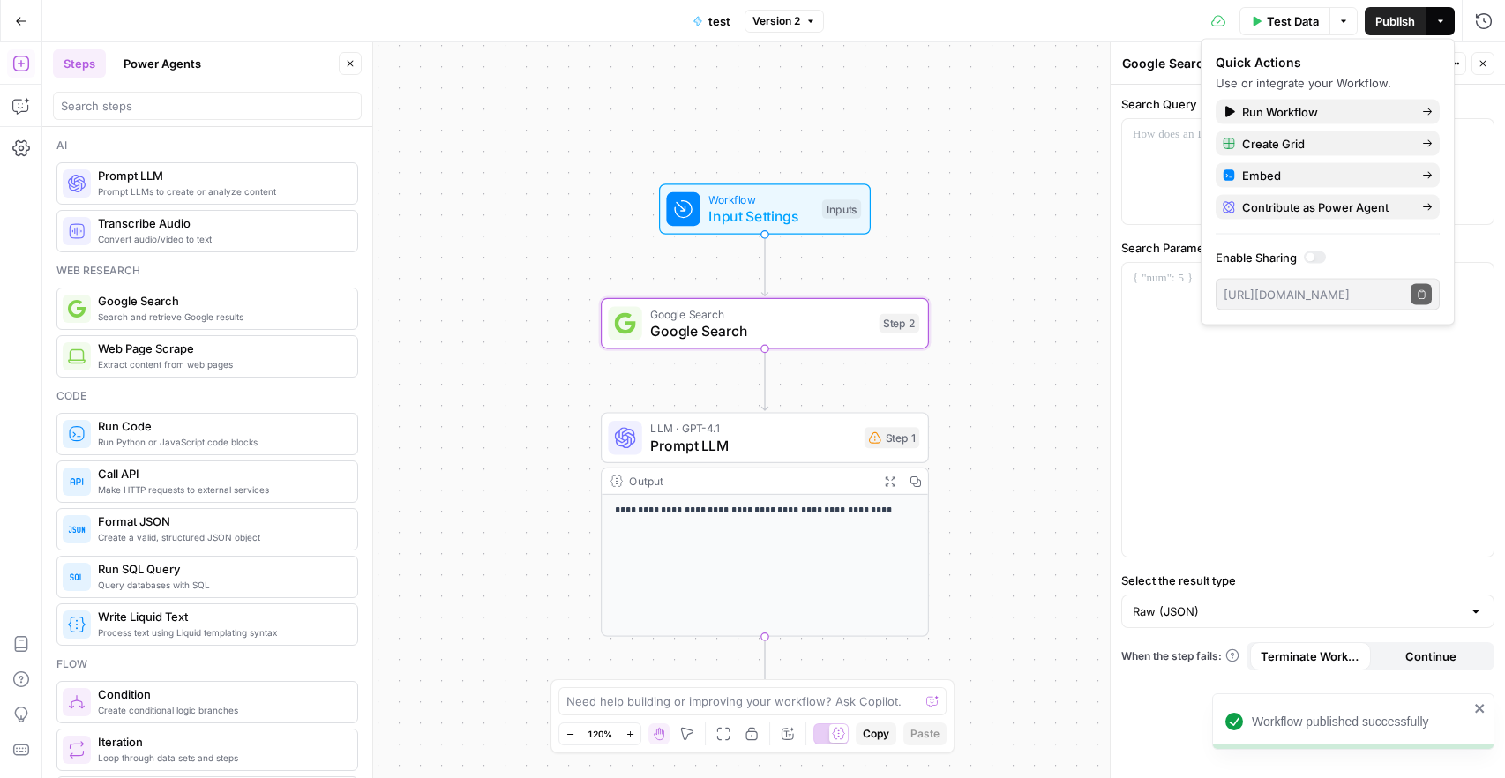
click at [1438, 22] on icon "button" at bounding box center [1441, 21] width 11 height 11
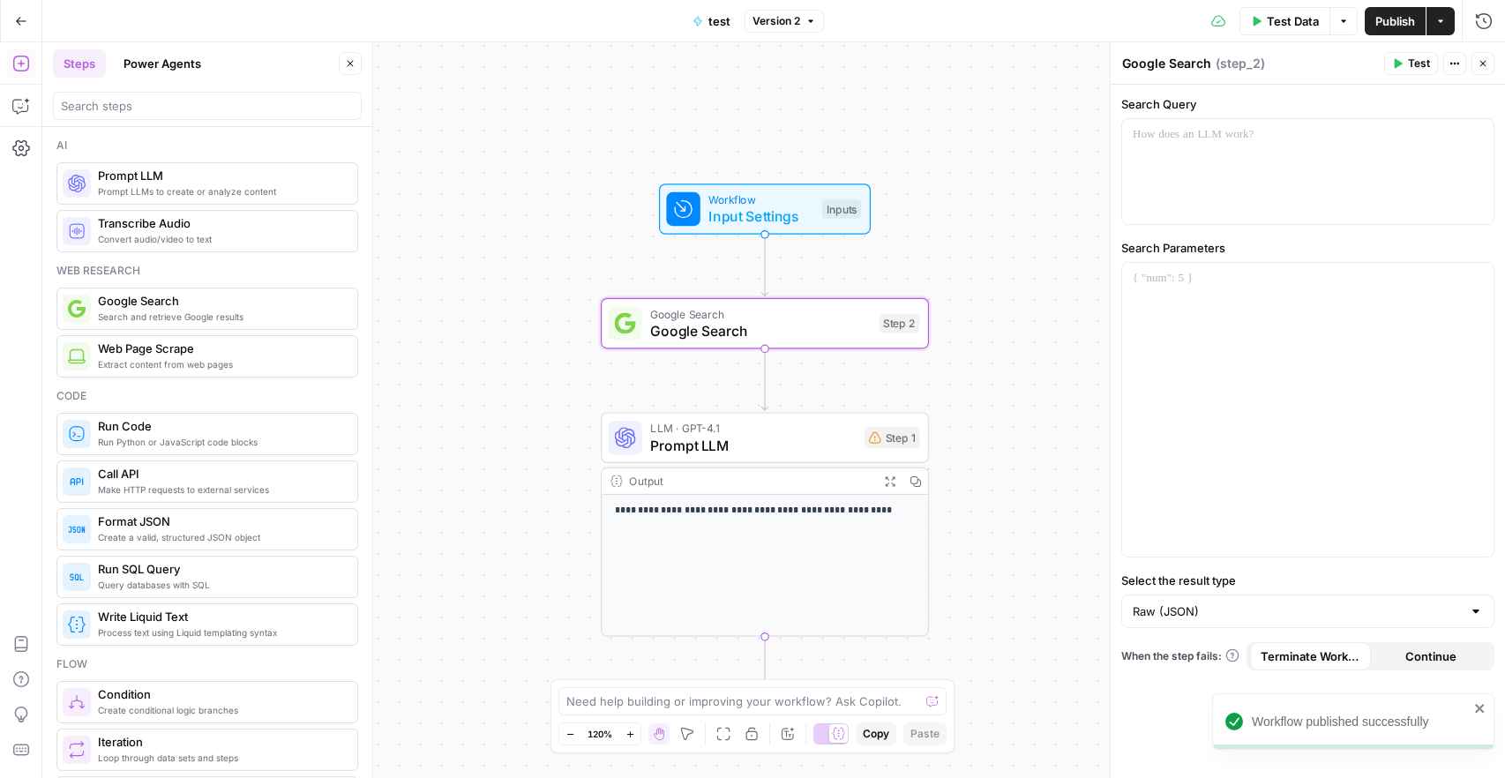
click at [1439, 22] on icon "button" at bounding box center [1441, 21] width 11 height 11
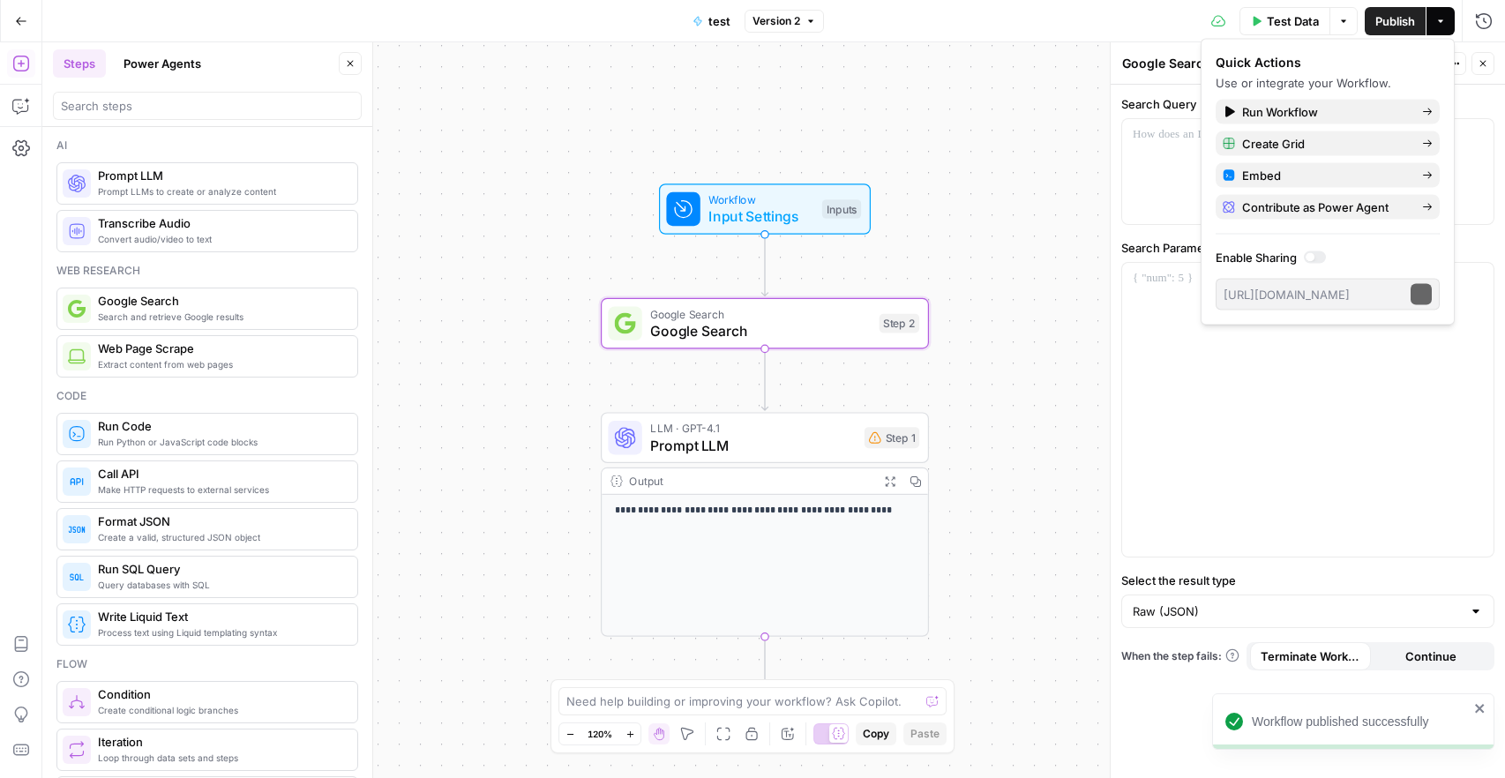
click at [1439, 22] on icon "button" at bounding box center [1441, 21] width 11 height 11
